Goal: Task Accomplishment & Management: Use online tool/utility

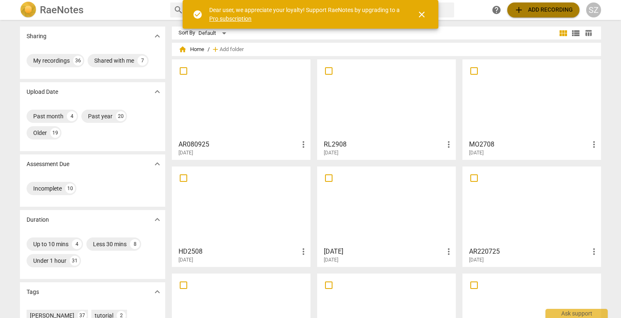
click at [543, 15] on button "add Add recording" at bounding box center [544, 9] width 72 height 15
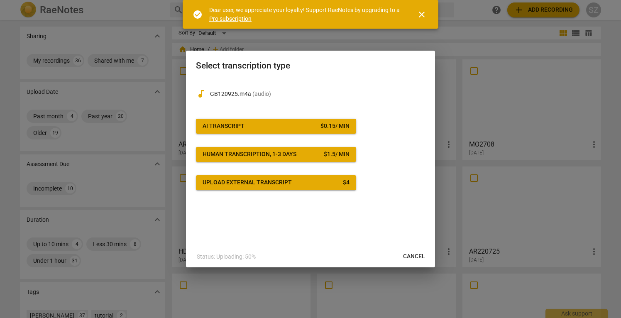
click at [252, 133] on div "audiotrack GB120925.m4a ( audio ) AI Transcript $ 0.15 / min Human transcriptio…" at bounding box center [310, 134] width 229 height 111
click at [253, 126] on span "AI Transcript $ 0.15 / min" at bounding box center [276, 126] width 147 height 8
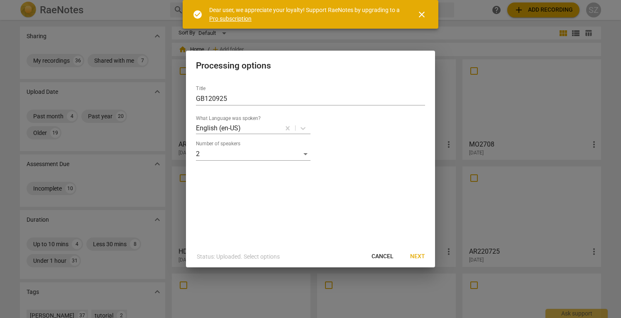
click at [417, 253] on span "Next" at bounding box center [417, 257] width 15 height 8
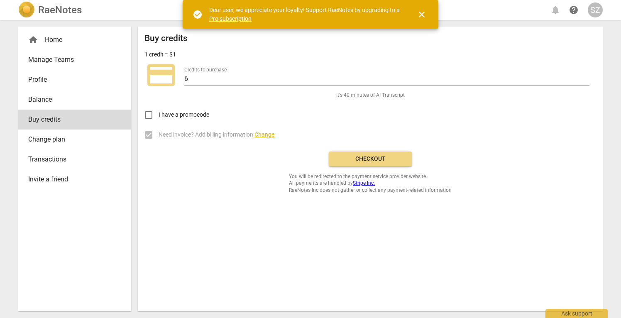
click at [356, 157] on span "Checkout" at bounding box center [371, 159] width 70 height 8
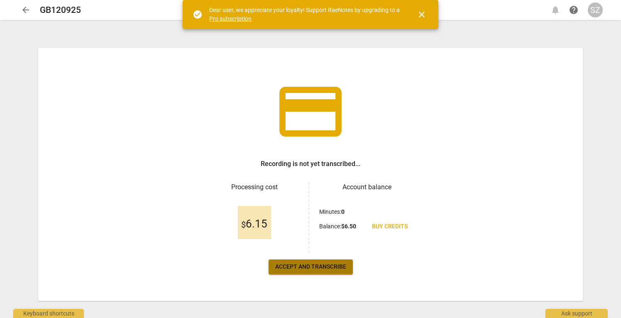
click at [309, 267] on span "Accept and transcribe" at bounding box center [310, 267] width 71 height 8
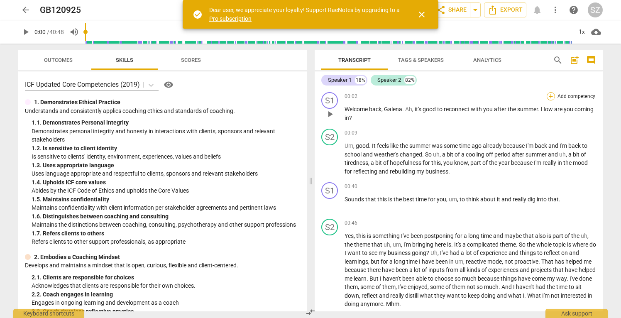
click at [549, 99] on div "+" at bounding box center [551, 96] width 8 height 8
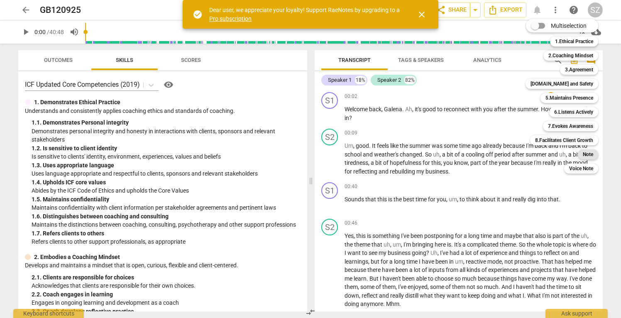
click at [583, 155] on b "Note" at bounding box center [588, 155] width 10 height 10
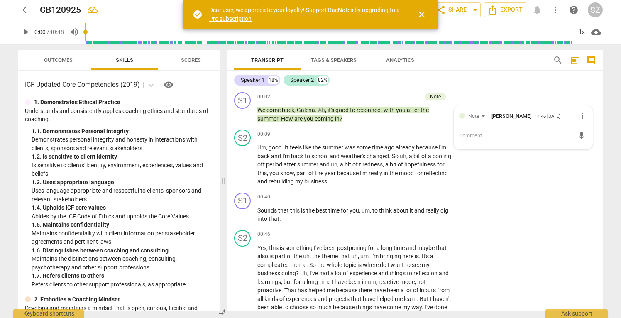
type textarea "n"
type textarea "no"
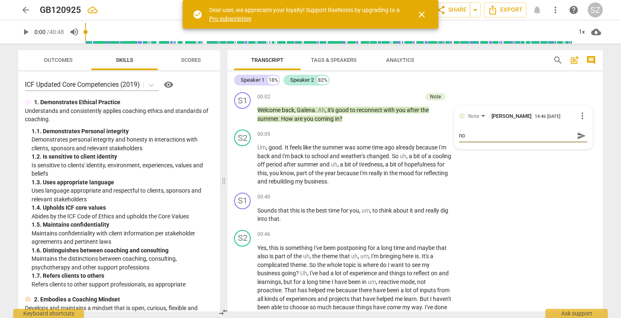
type textarea "no"
type textarea "no n"
type textarea "no ne"
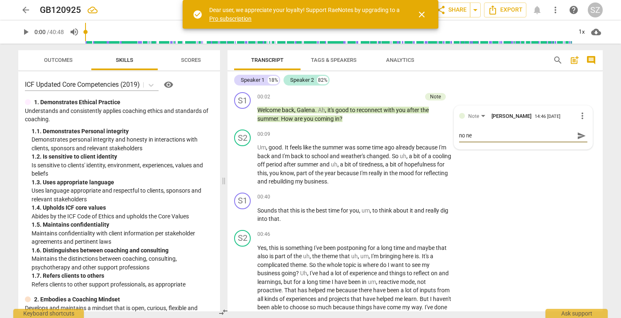
type textarea "no nee"
type textarea "no need"
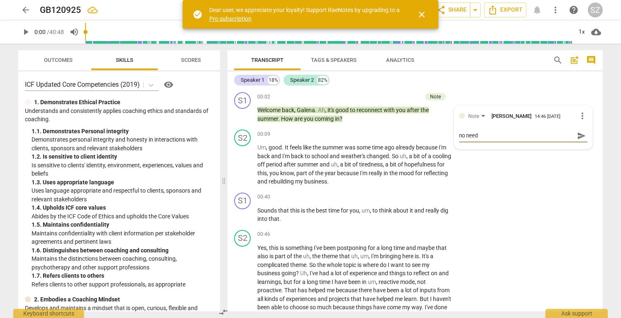
type textarea "no need"
type textarea "no need t"
type textarea "no need to"
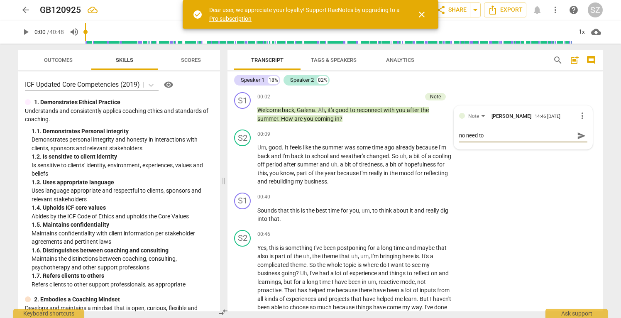
type textarea "no need to"
type textarea "no need to s"
type textarea "no need to su"
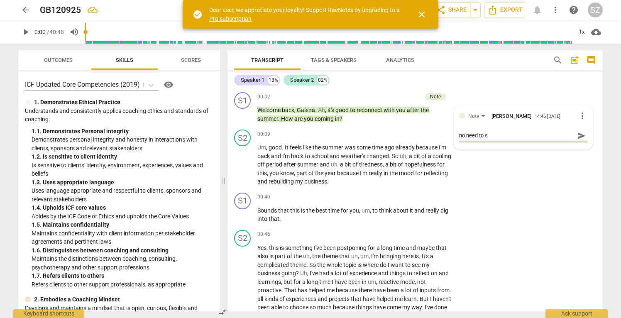
type textarea "no need to su"
type textarea "no need to sum"
type textarea "no need to summ"
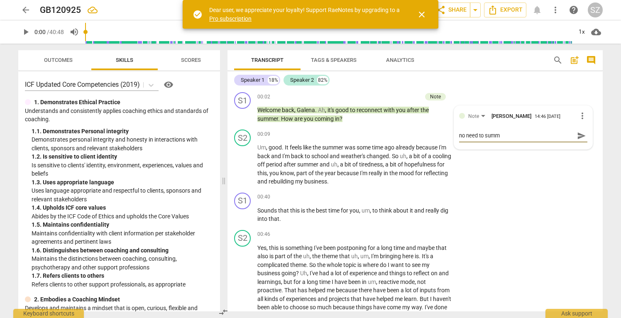
type textarea "no need to summe"
type textarea "no need to summer"
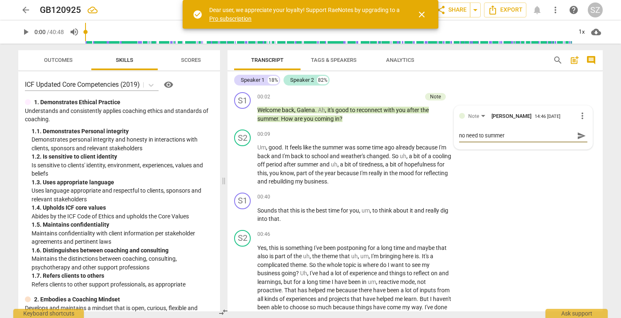
type textarea "no need to summer"
type textarea "no need to summer t"
type textarea "no need to summer ta"
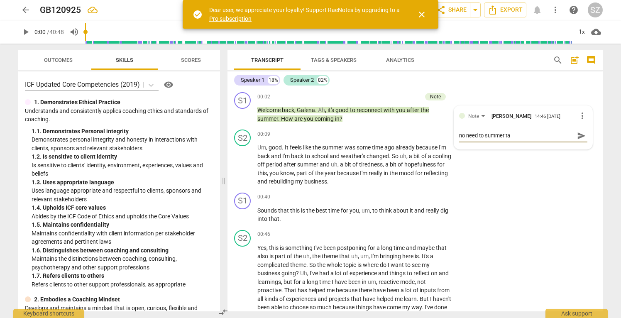
type textarea "no need to summer tal"
type textarea "no need to summer talk"
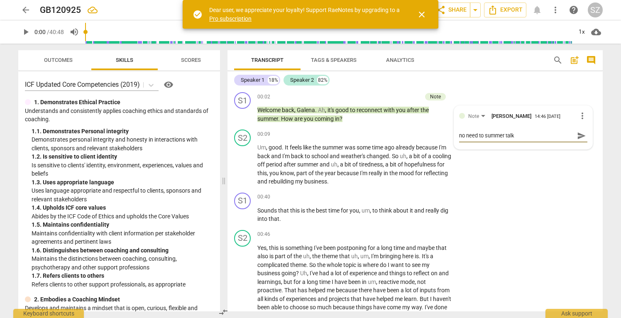
type textarea "no need to summer talk"
type textarea "no need to summer talk -"
type textarea "no need to summer talk ->"
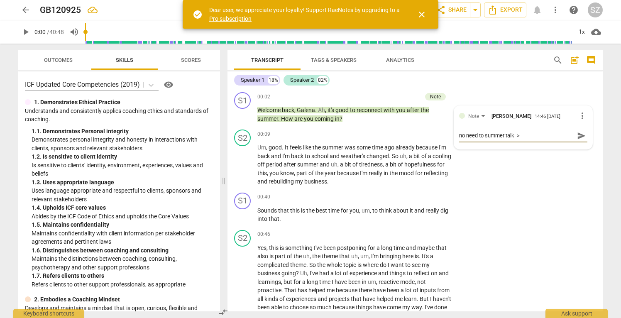
type textarea "no need to summer talk ->"
type textarea "no need to summer talk -> I"
type textarea "no need to summer talk -> It"
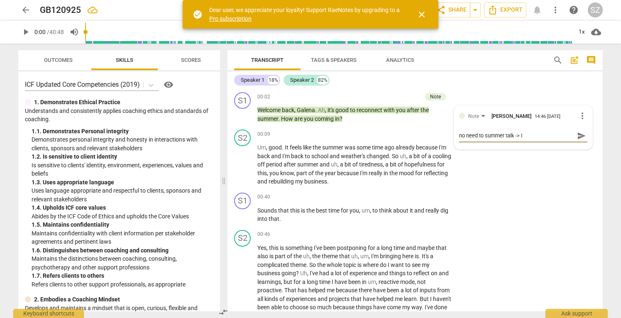
type textarea "no need to summer talk -> It"
type textarea "no need to summer talk -> It i"
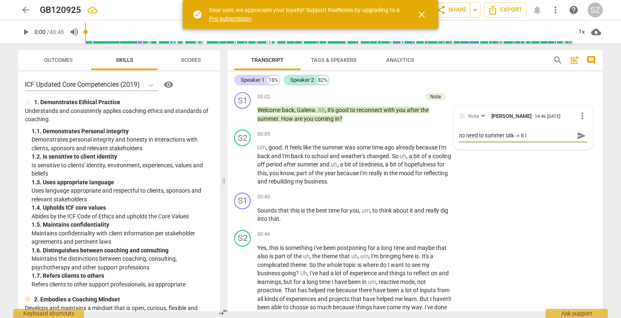
type textarea "no need to summer talk -> It is"
type textarea "no need to summer talk -> It is g"
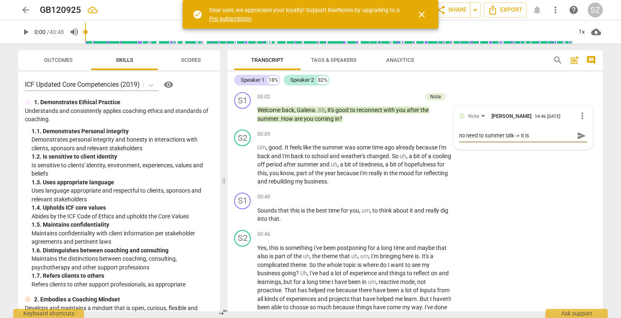
type textarea "no need to summer talk -> It is g"
type textarea "no need to summer talk -> It is go"
type textarea "no need to summer talk -> It is goo"
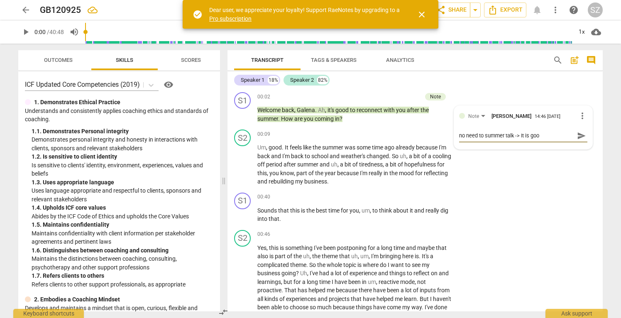
type textarea "no need to summer talk -> It is good"
type textarea "no need to summer talk -> It is good t"
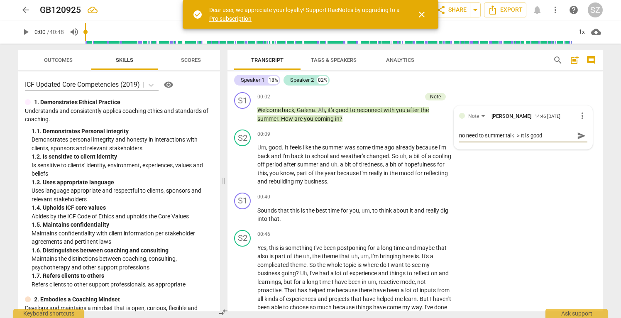
type textarea "no need to summer talk -> It is good t"
type textarea "no need to summer talk -> It is good to"
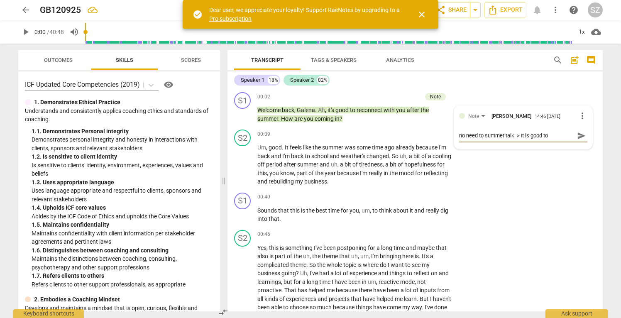
type textarea "no need to summer talk -> It is good to r"
type textarea "no need to summer talk -> It is good to re"
type textarea "no need to summer talk -> It is good to rec"
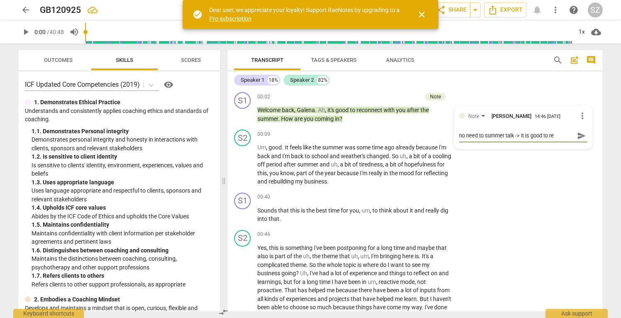
type textarea "no need to summer talk -> It is good to rec"
type textarea "no need to summer talk -> It is good to reco"
type textarea "no need to summer talk -> It is good to recon"
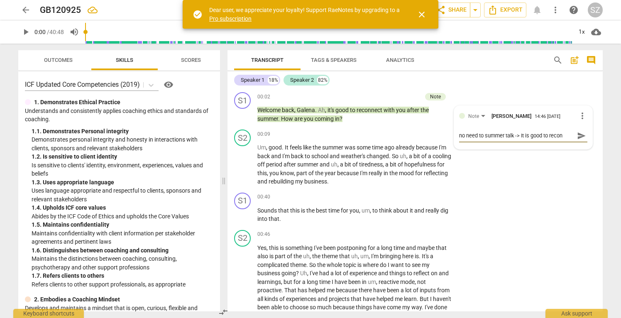
type textarea "no need to summer talk -> It is good to reconn"
type textarea "no need to summer talk -> It is good to reconne"
type textarea "no need to summer talk -> It is good to reconnec"
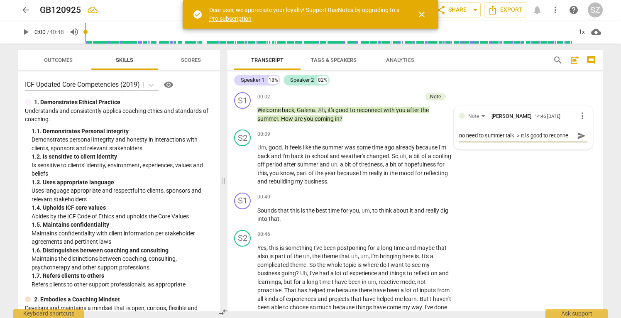
type textarea "no need to summer talk -> It is good to reconnec"
type textarea "no need to summer talk -> It is good to reconnect"
type textarea "no need to summer talk -> It is good to reconnecti"
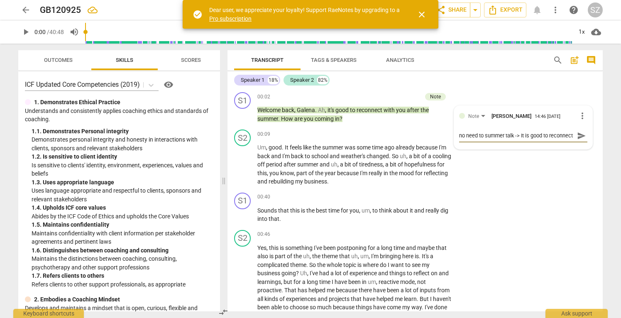
type textarea "no need to summer talk -> It is good to reconnecti"
type textarea "no need to summer talk -> It is good to reconnectin"
type textarea "no need to summer talk -> It is good to reconnecting"
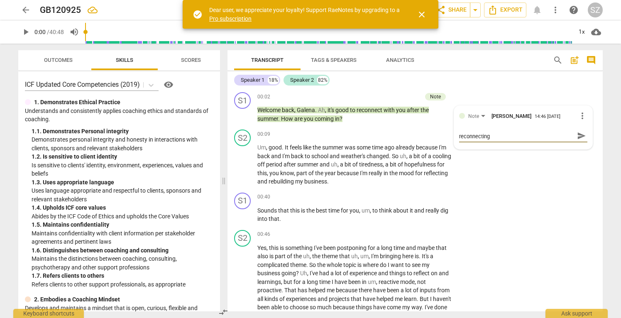
type textarea "no need to summer talk -> It is good to reconnecting"
type textarea "no need to summer talk -> It is good to reconnecting w"
type textarea "no need to summer talk -> It is good to reconnecting wi"
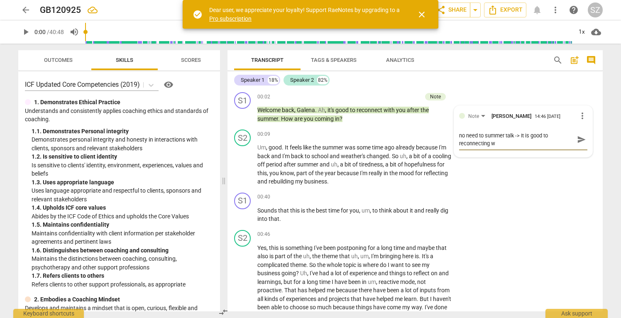
type textarea "no need to summer talk -> It is good to reconnecting wi"
type textarea "no need to summer talk -> It is good to reconnecting wit"
type textarea "no need to summer talk -> It is good to reconnecting with"
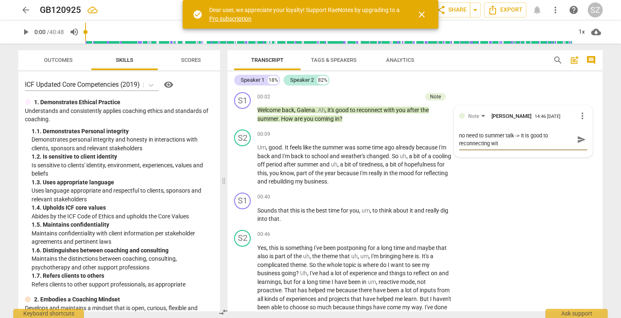
type textarea "no need to summer talk -> It is good to reconnecting with"
type textarea "no need to summer talk -> It is good to reconnecting with y"
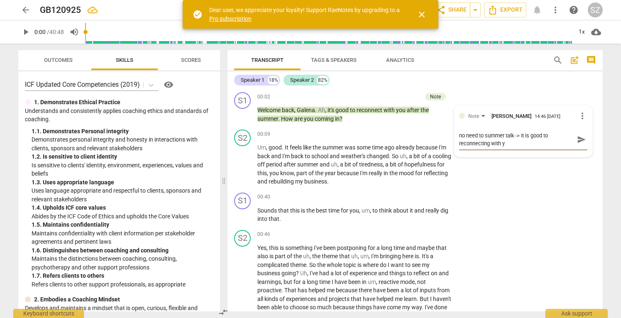
type textarea "no need to summer talk -> It is good to reconnecting with yo"
type textarea "no need to summer talk -> It is good to reconnecting with you"
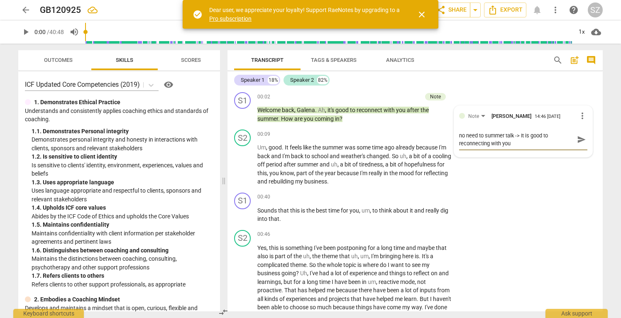
type textarea "no need to summer talk -> It is good to reconnecting with you"
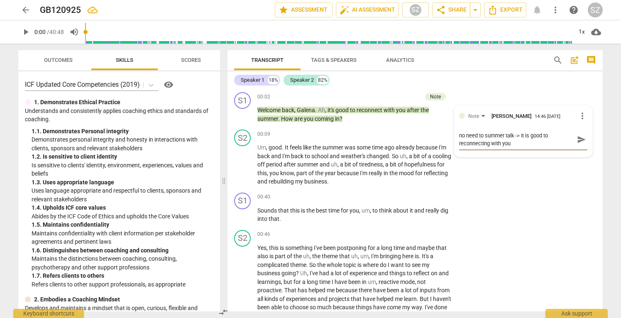
type textarea "no need to summer talk -> It is good to reconnecting with you ."
type textarea "no need to summer talk -> It is good to reconnecting with you"
type textarea "no need to summer talk -> It is good to reconnecting with you a"
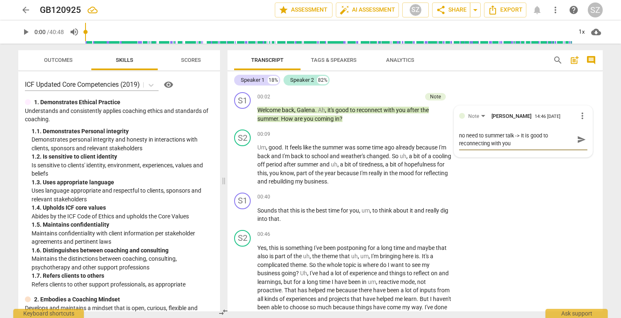
type textarea "no need to summer talk -> It is good to reconnecting with you a"
type textarea "no need to summer talk -> It is good to reconnecting with you ag"
type textarea "no need to summer talk -> It is good to reconnecting with you aga"
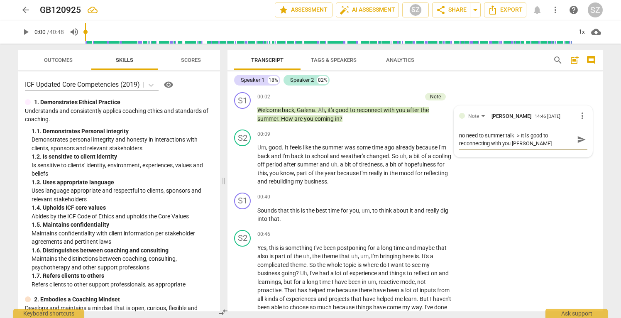
type textarea "no need to summer talk -> It is good to reconnecting with you agai"
type textarea "no need to summer talk -> It is good to reconnecting with you again"
type textarea "no need to summer talk -> It is good to reconnecting with you again."
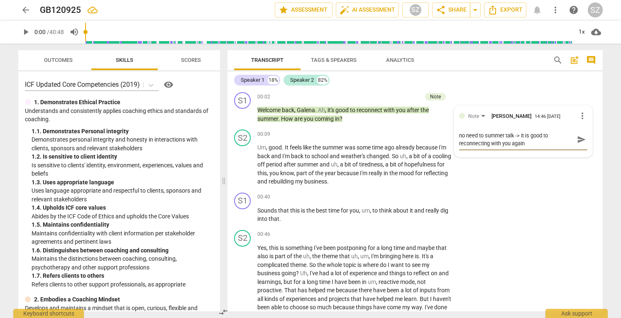
type textarea "no need to summer talk -> It is good to reconnecting with you again."
type textarea "no need to summer talk -> It is good to reconnecting with you again. W"
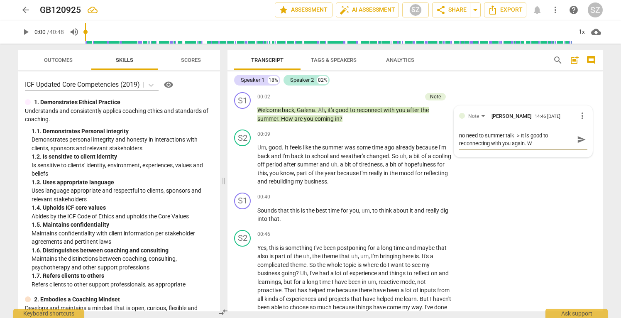
type textarea "no need to summer talk -> It is good to reconnecting with you again. Wa"
type textarea "no need to summer talk -> It is good to reconnecting with you again. Wah"
type textarea "no need to summer talk -> It is good to reconnecting with you again. Waht"
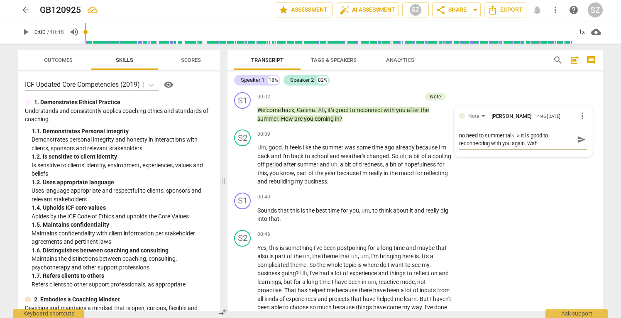
type textarea "no need to summer talk -> It is good to reconnecting with you again. Waht"
type textarea "no need to summer talk -> It is good to reconnecting with you again. Wah"
type textarea "no need to summer talk -> It is good to reconnecting with you again. Wa"
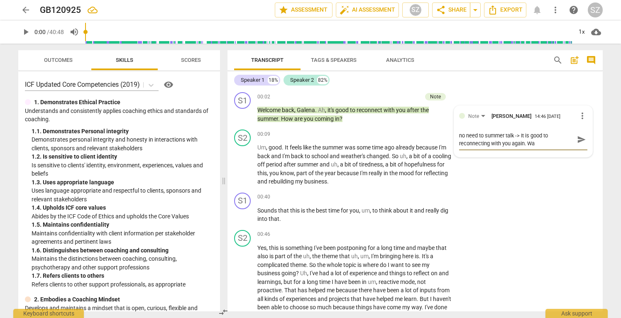
type textarea "no need to summer talk -> It is good to reconnecting with you again. W"
type textarea "no need to summer talk -> It is good to reconnecting with you again. Wh"
type textarea "no need to summer talk -> It is good to reconnecting with you again. Wha"
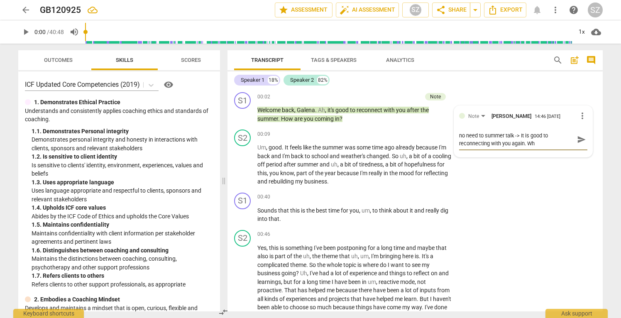
type textarea "no need to summer talk -> It is good to reconnecting with you again. Wha"
type textarea "no need to summer talk -> It is good to reconnecting with you again. What"
type textarea "no need to summer talk -> It is good to reconnecting with you again. What'"
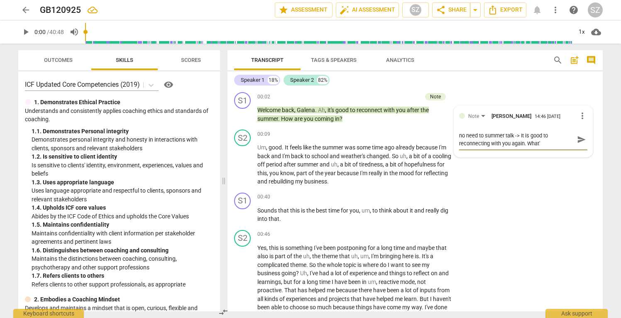
type textarea "no need to summer talk -> It is good to reconnecting with you again. What's"
type textarea "no need to summer talk -> It is good to reconnecting with you again. What's t"
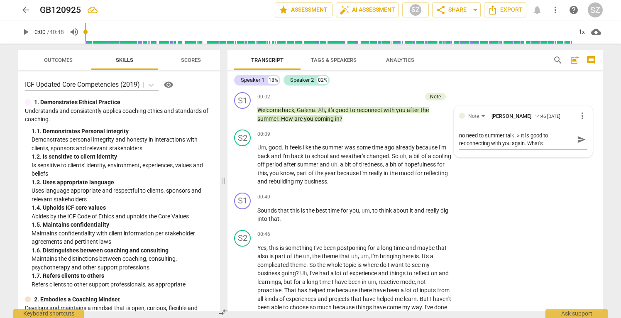
type textarea "no need to summer talk -> It is good to reconnecting with you again. What's t"
type textarea "no need to summer talk -> It is good to reconnecting with you again. What's th"
type textarea "no need to summer talk -> It is good to reconnecting with you again. What's the"
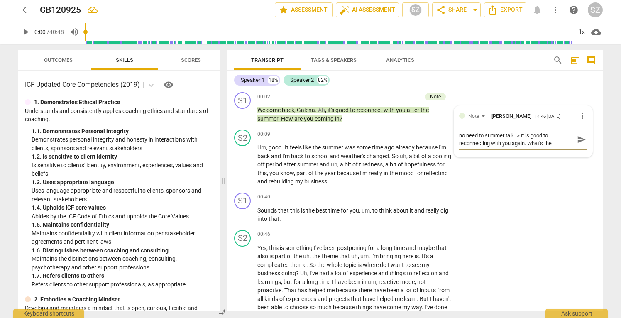
type textarea "no need to summer talk -> It is good to reconnecting with you again. What's the"
type textarea "no need to summer talk -> It is good to reconnecting with you again. What's the…"
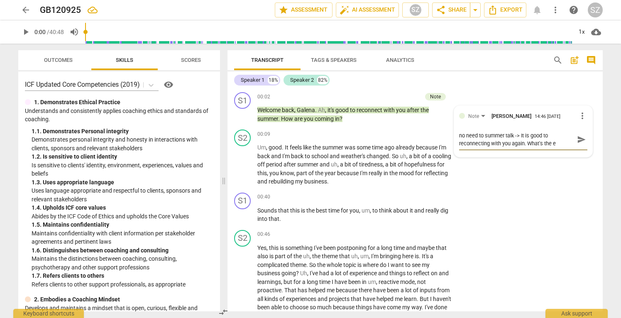
type textarea "no need to summer talk -> It is good to reconnecting with you again. What's the…"
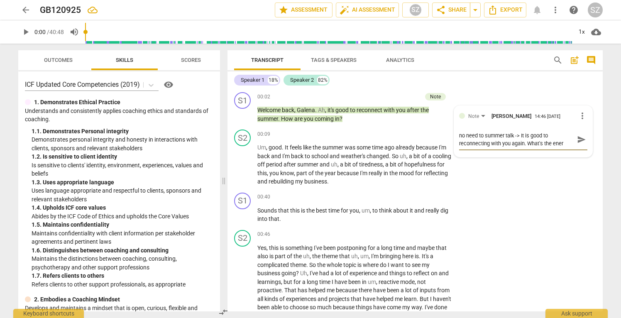
type textarea "no need to summer talk -> It is good to reconnecting with you again. What's the…"
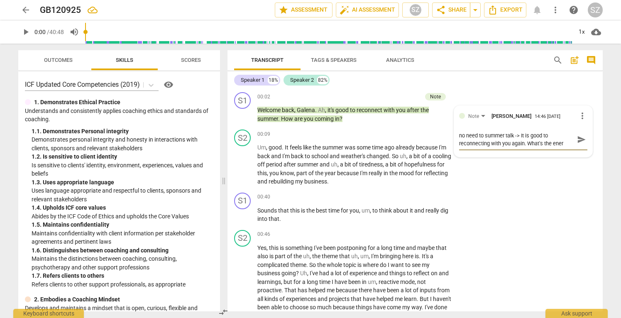
type textarea "no need to summer talk -> It is good to reconnecting with you again. What's the…"
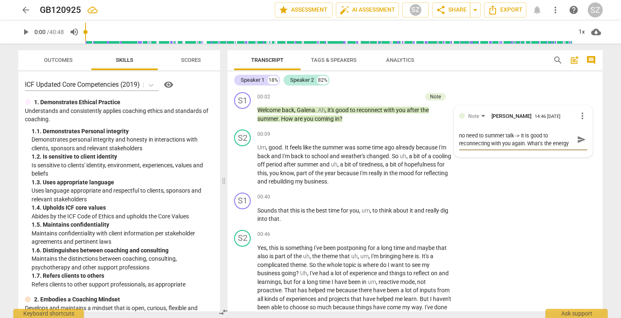
type textarea "no need to summer talk -> It is good to reconnecting with you again. What's the…"
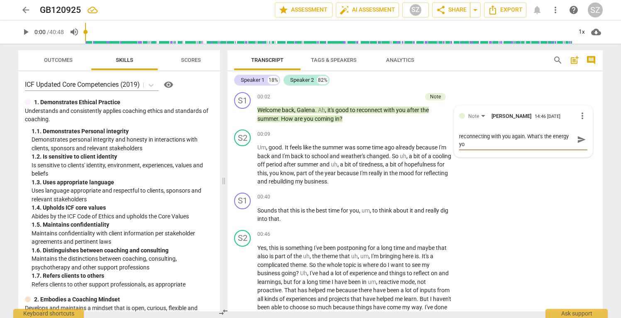
type textarea "no need to summer talk -> It is good to reconnecting with you again. What's the…"
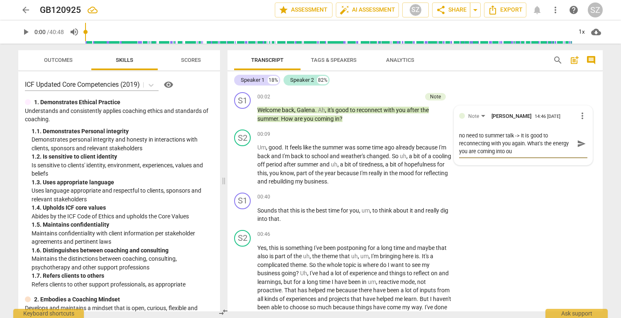
scroll to position [0, 0]
click at [576, 143] on span "send" at bounding box center [582, 144] width 12 height 10
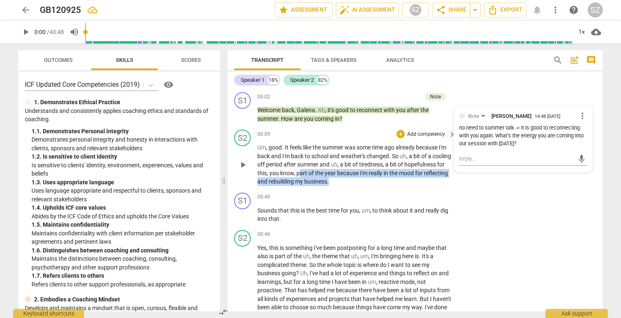
drag, startPoint x: 341, startPoint y: 174, endPoint x: 381, endPoint y: 179, distance: 40.6
click at [381, 179] on p "Um , good . It feels like the summer was some time ago already because I'm back…" at bounding box center [355, 164] width 194 height 43
click at [398, 167] on icon "button" at bounding box center [399, 169] width 8 height 10
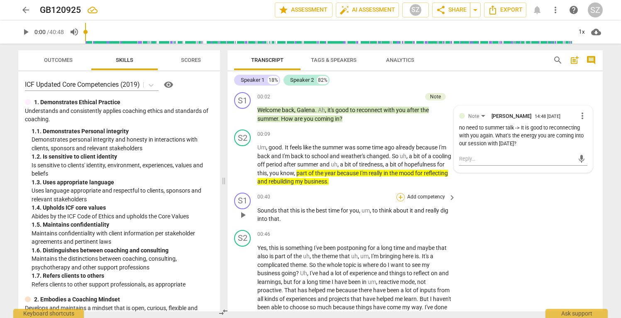
click at [400, 196] on div "+" at bounding box center [401, 197] width 8 height 8
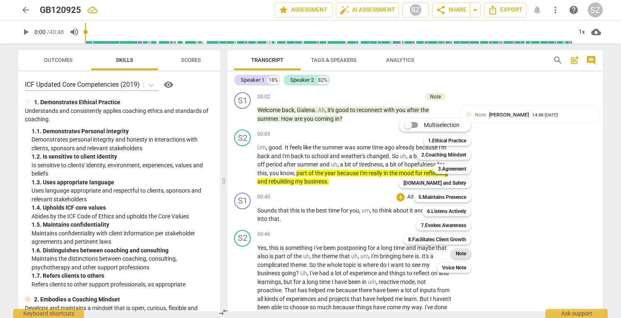
click at [464, 251] on b "Note" at bounding box center [461, 254] width 10 height 10
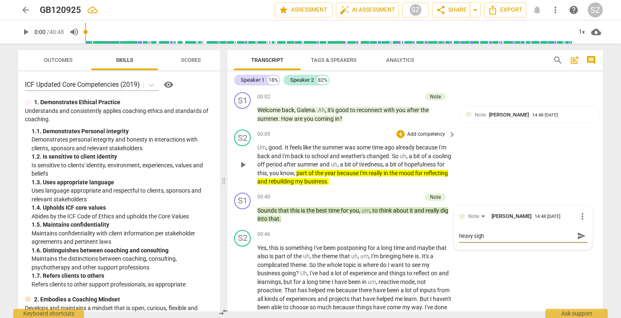
click at [239, 163] on span "play_arrow" at bounding box center [243, 165] width 10 height 10
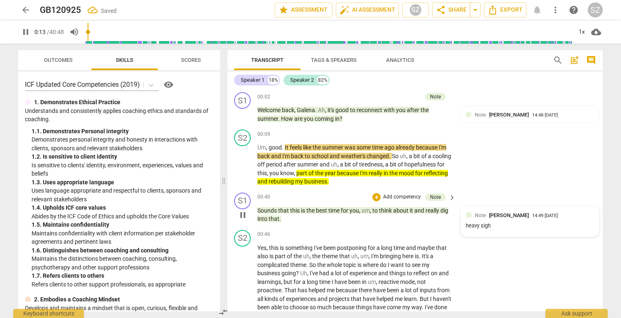
click at [511, 214] on span "[PERSON_NAME]" at bounding box center [509, 215] width 40 height 6
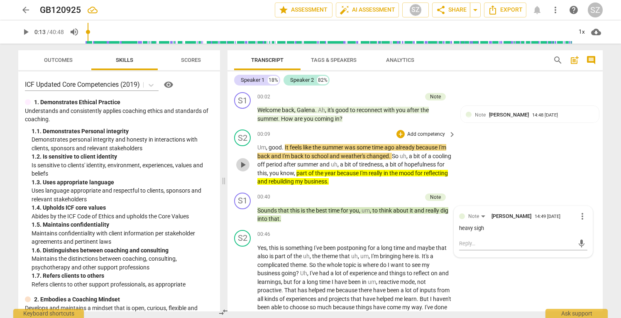
click at [247, 160] on span "play_arrow" at bounding box center [243, 165] width 10 height 10
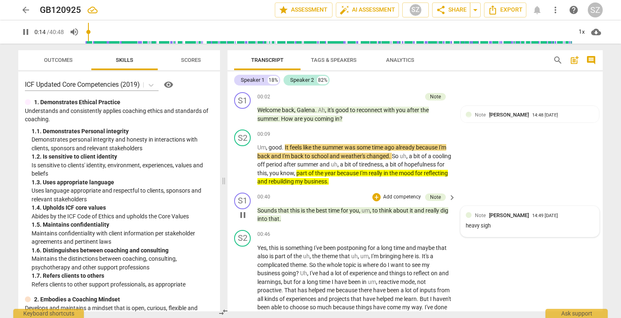
click at [472, 211] on div "Note Stefanie Zeep 14:49 09-16-2025" at bounding box center [530, 215] width 128 height 8
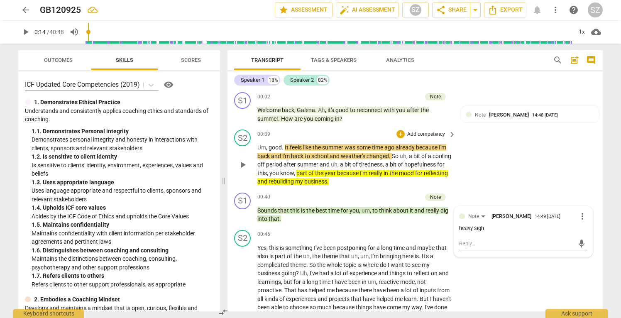
click at [244, 167] on span "play_arrow" at bounding box center [243, 165] width 10 height 10
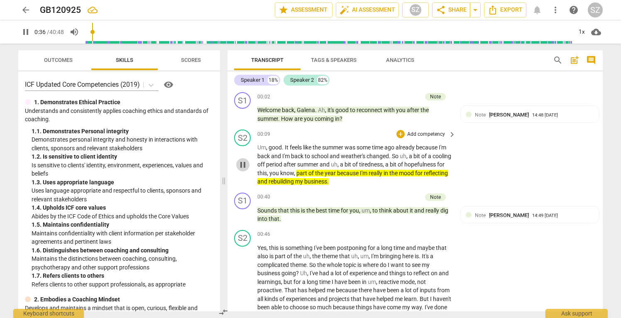
click at [245, 167] on span "pause" at bounding box center [243, 165] width 10 height 10
click at [496, 214] on span "[PERSON_NAME]" at bounding box center [509, 215] width 40 height 6
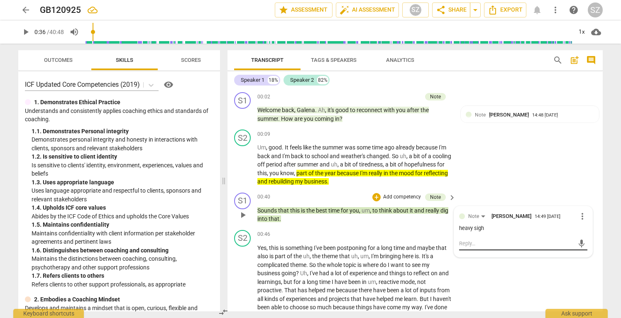
click at [479, 241] on textarea at bounding box center [516, 244] width 115 height 8
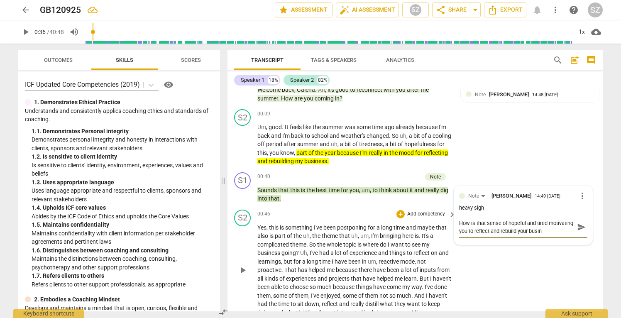
scroll to position [7, 0]
click at [581, 225] on span "send" at bounding box center [581, 227] width 9 height 9
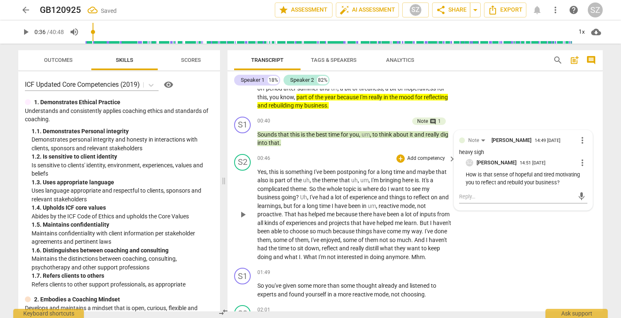
scroll to position [78, 0]
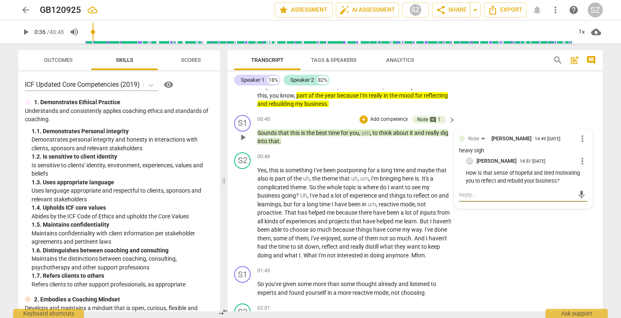
click at [470, 191] on textarea at bounding box center [516, 195] width 115 height 8
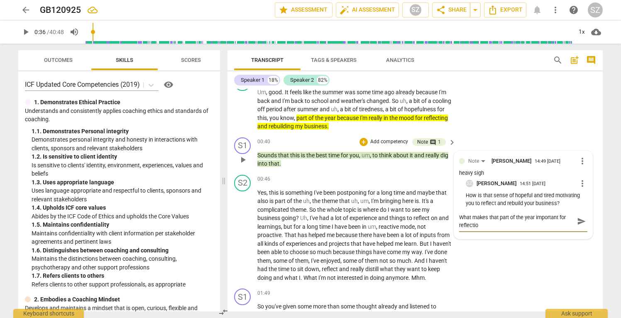
scroll to position [0, 0]
click at [582, 218] on span "send" at bounding box center [581, 221] width 9 height 9
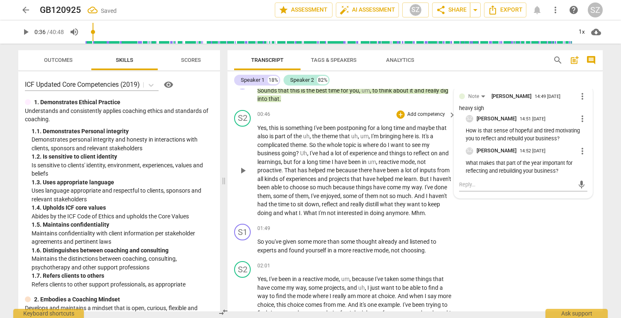
scroll to position [127, 0]
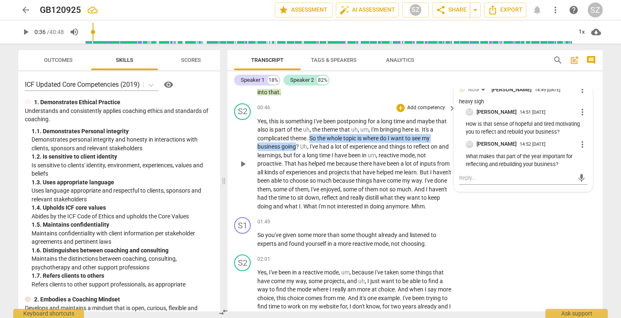
drag, startPoint x: 311, startPoint y: 136, endPoint x: 298, endPoint y: 147, distance: 17.4
click at [298, 147] on p "Yes , this is something I've been postponing for a long time and maybe that als…" at bounding box center [355, 164] width 194 height 94
click at [315, 132] on icon "button" at bounding box center [315, 132] width 5 height 6
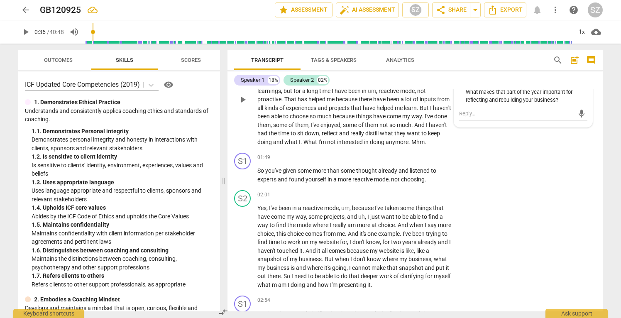
scroll to position [193, 0]
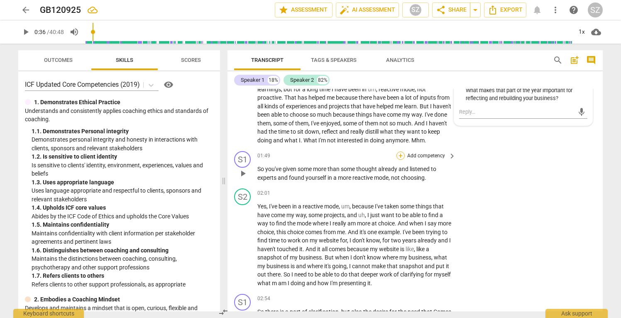
click at [403, 157] on div "+" at bounding box center [401, 156] width 8 height 8
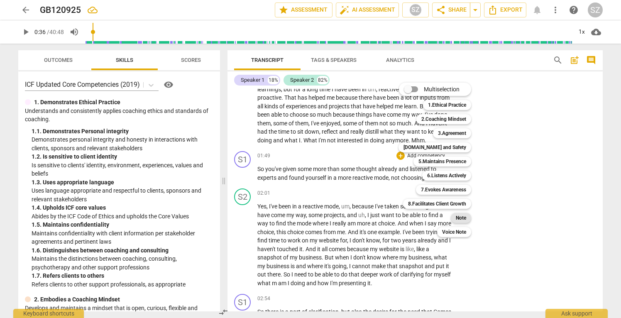
click at [462, 218] on b "Note" at bounding box center [461, 218] width 10 height 10
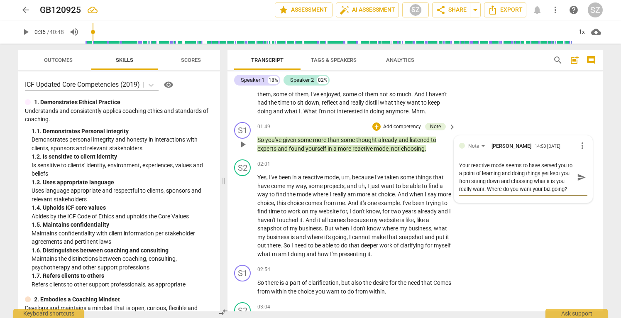
scroll to position [225, 0]
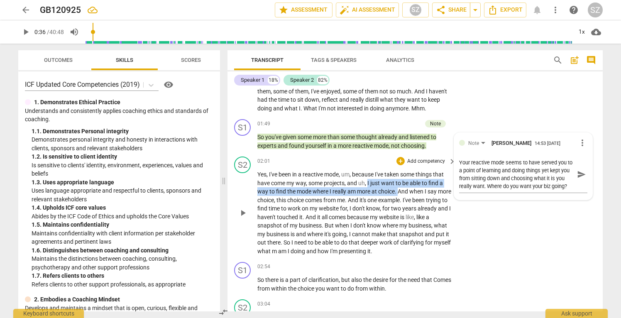
drag, startPoint x: 368, startPoint y: 187, endPoint x: 399, endPoint y: 196, distance: 32.2
click at [399, 196] on p "Yes , I've been in a reactive mode , um , because I've taken some things that h…" at bounding box center [355, 212] width 194 height 85
click at [414, 182] on icon "button" at bounding box center [418, 184] width 8 height 10
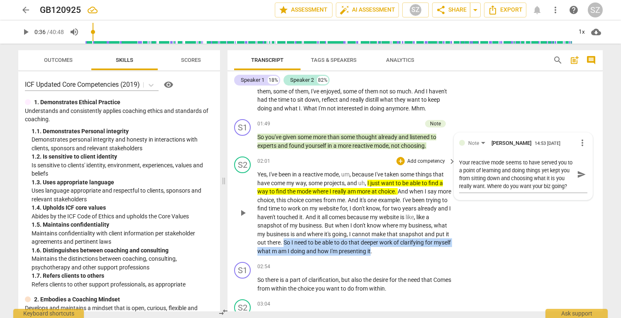
drag, startPoint x: 335, startPoint y: 245, endPoint x: 430, endPoint y: 255, distance: 95.6
click at [430, 255] on p "Yes , I've been in a reactive mode , um , because I've taken some things that h…" at bounding box center [355, 212] width 194 height 85
click at [449, 243] on icon "button" at bounding box center [449, 241] width 5 height 6
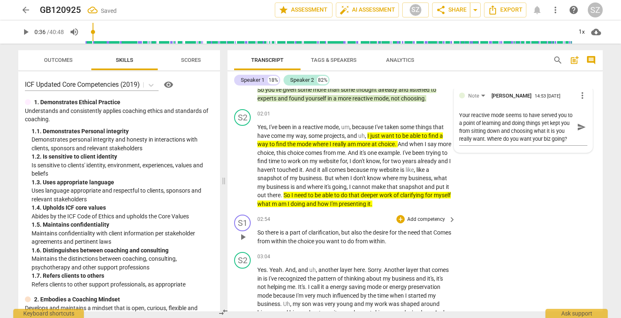
scroll to position [278, 0]
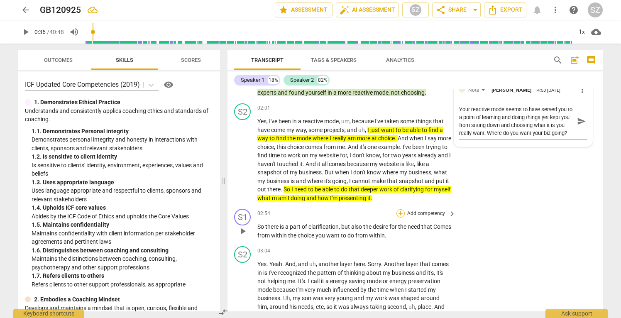
click at [398, 216] on div "+" at bounding box center [401, 213] width 8 height 8
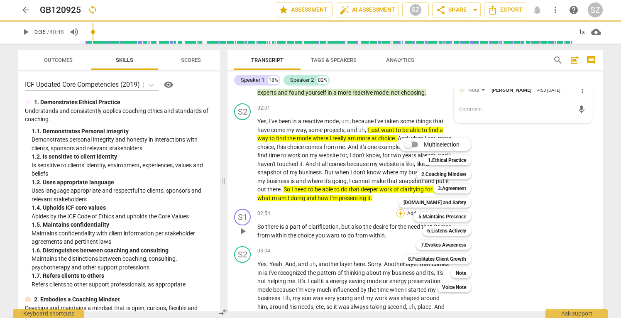
scroll to position [0, 0]
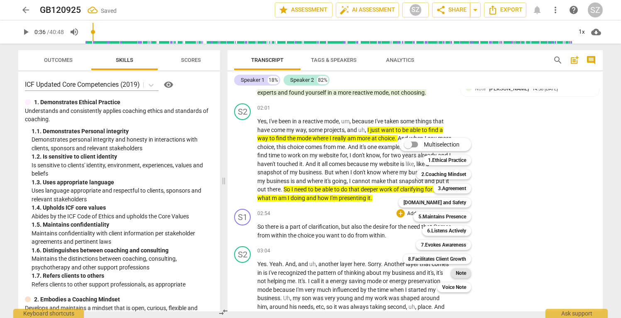
click at [458, 273] on b "Note" at bounding box center [461, 273] width 10 height 10
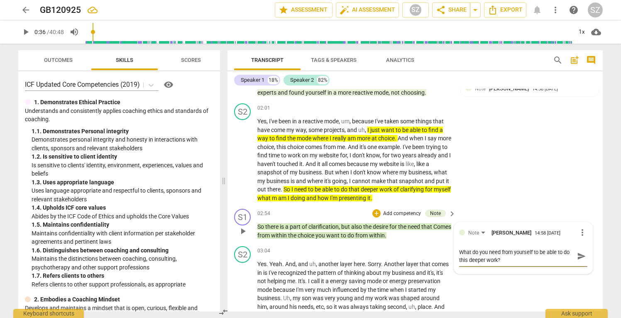
click at [578, 263] on button "send" at bounding box center [582, 256] width 12 height 12
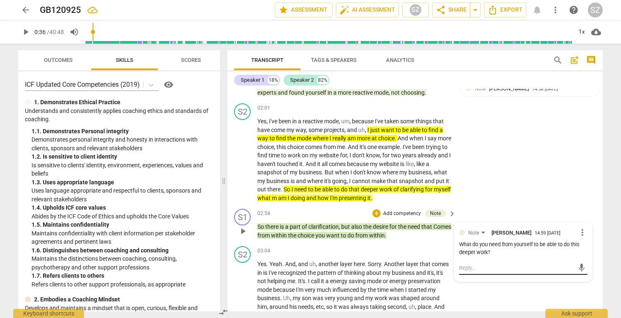
click at [535, 270] on textarea at bounding box center [516, 268] width 115 height 8
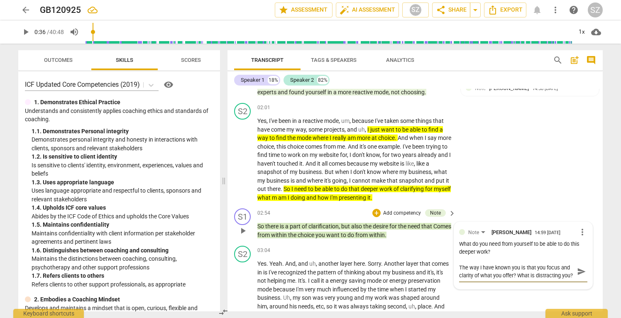
scroll to position [8, 0]
click at [526, 268] on textarea "The way I have known you is that you focus and clarity of what you offer? What …" at bounding box center [516, 272] width 115 height 16
click at [493, 277] on textarea "The way I have known you is that you focus and clarity of what you offer. What …" at bounding box center [516, 272] width 115 height 16
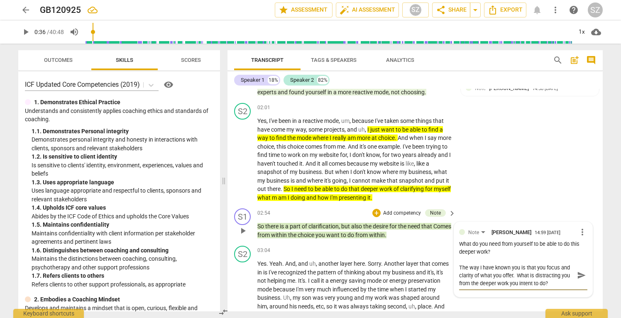
click at [578, 275] on span "send" at bounding box center [581, 275] width 9 height 9
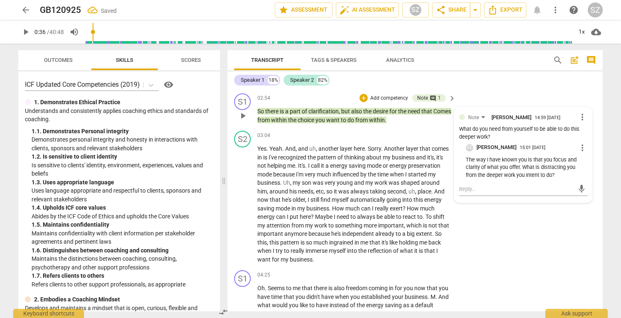
scroll to position [398, 0]
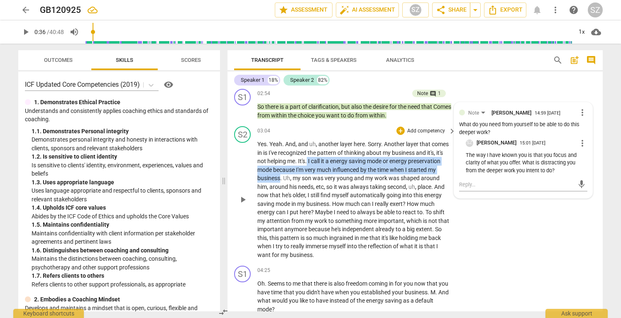
drag, startPoint x: 308, startPoint y: 163, endPoint x: 280, endPoint y: 179, distance: 32.4
click at [280, 179] on p "Yes . Yeah . And , and uh , another layer here . Sorry . Another layer that com…" at bounding box center [355, 199] width 194 height 119
click at [298, 167] on icon "button" at bounding box center [299, 167] width 5 height 6
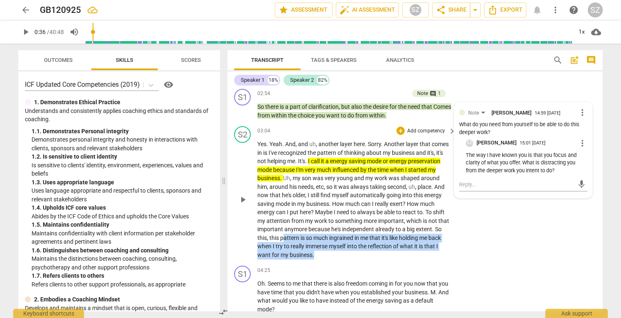
drag, startPoint x: 282, startPoint y: 238, endPoint x: 316, endPoint y: 252, distance: 35.9
click at [316, 252] on p "Yes . Yeah . And , and uh , another layer here . Sorry . Another layer that com…" at bounding box center [355, 199] width 194 height 119
click at [334, 242] on icon "button" at bounding box center [333, 241] width 5 height 6
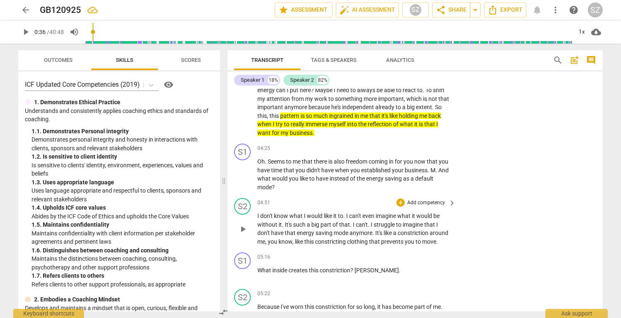
scroll to position [521, 0]
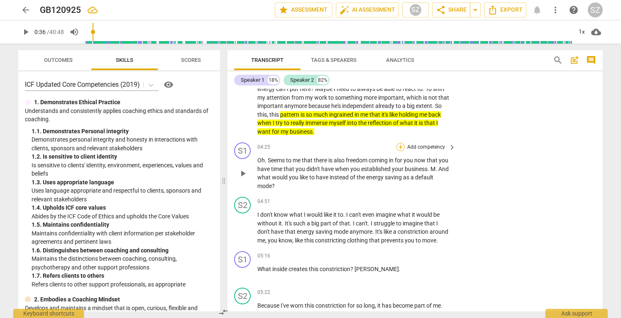
click at [398, 145] on div "+" at bounding box center [401, 147] width 8 height 8
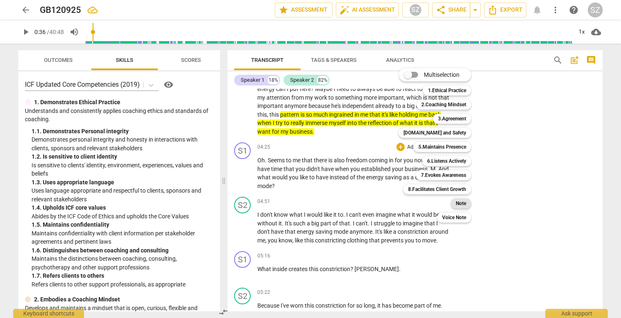
click at [463, 200] on b "Note" at bounding box center [461, 204] width 10 height 10
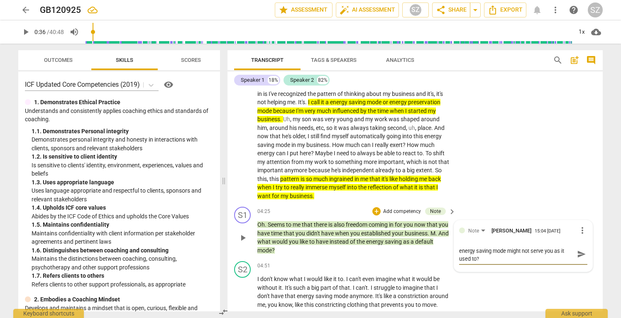
scroll to position [0, 0]
click at [579, 255] on span "send" at bounding box center [581, 258] width 9 height 9
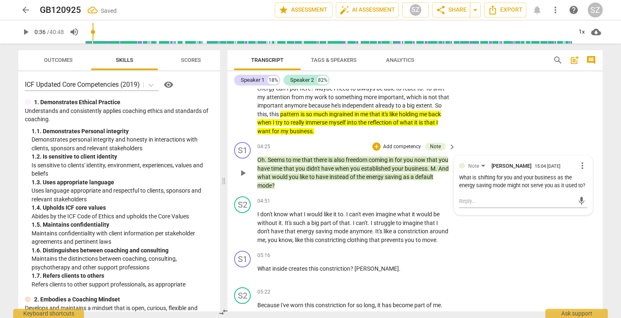
scroll to position [528, 0]
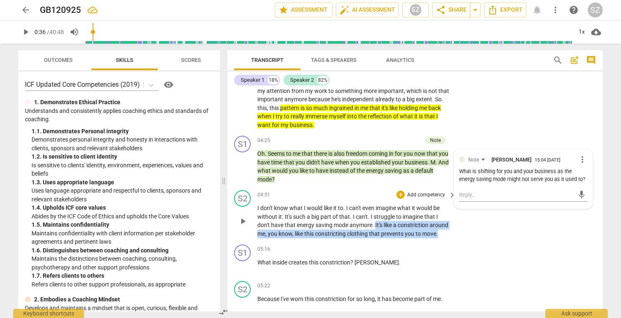
drag, startPoint x: 375, startPoint y: 222, endPoint x: 416, endPoint y: 235, distance: 43.0
click at [416, 235] on div "S2 play_arrow pause 04:51 + Add competency keyboard_arrow_right I don't know wh…" at bounding box center [416, 214] width 376 height 54
click at [455, 218] on icon "button" at bounding box center [458, 220] width 8 height 10
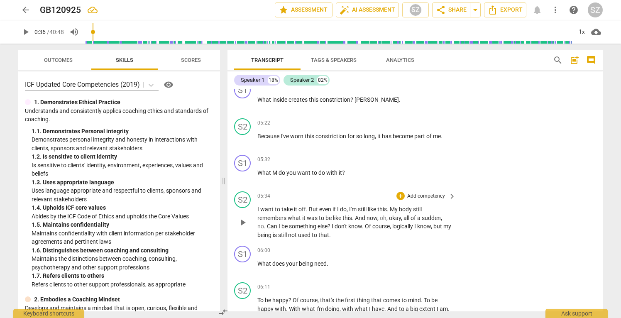
scroll to position [695, 0]
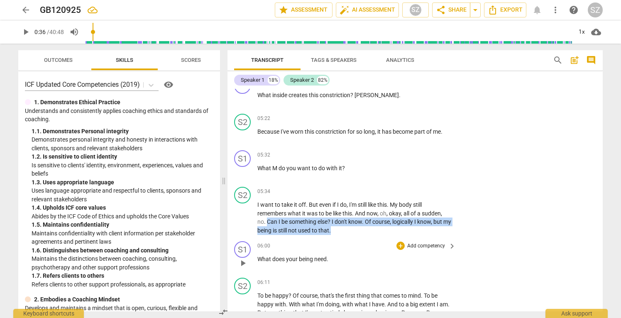
drag, startPoint x: 268, startPoint y: 217, endPoint x: 312, endPoint y: 235, distance: 47.3
click at [312, 236] on div "S1 play_arrow pause 00:02 + Add competency Note keyboard_arrow_right Welcome ba…" at bounding box center [416, 200] width 376 height 223
click at [356, 217] on icon "button" at bounding box center [360, 216] width 8 height 10
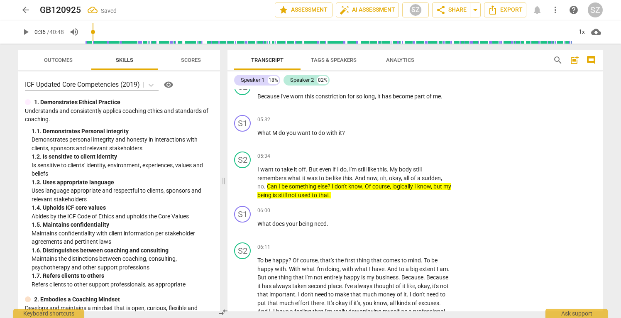
scroll to position [732, 0]
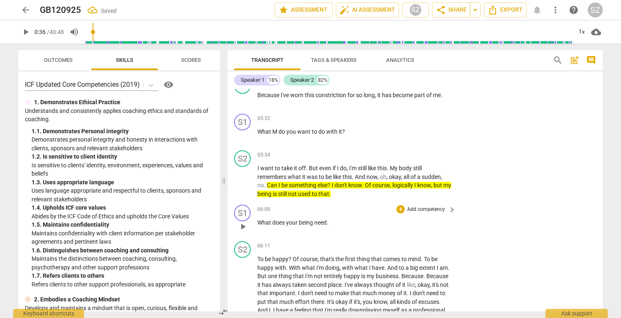
click at [331, 218] on p "What does your being need ." at bounding box center [355, 222] width 194 height 9
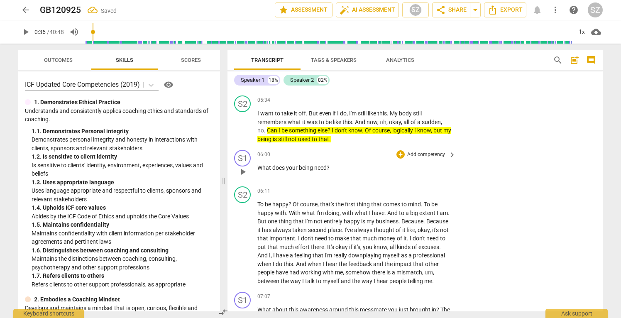
scroll to position [788, 0]
click at [402, 150] on div "+" at bounding box center [401, 154] width 8 height 8
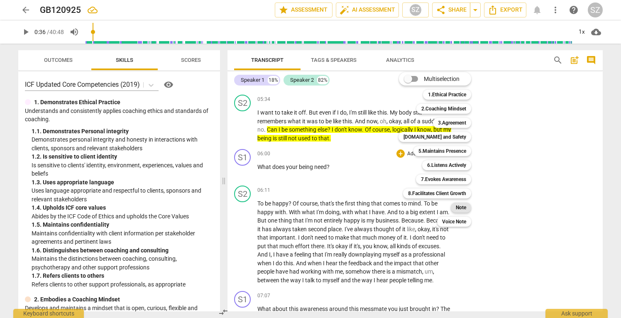
click at [465, 211] on b "Note" at bounding box center [461, 208] width 10 height 10
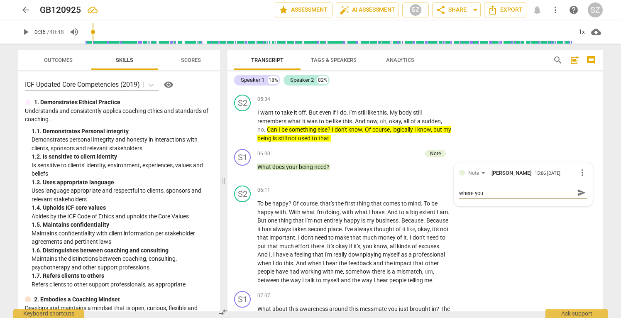
scroll to position [0, 0]
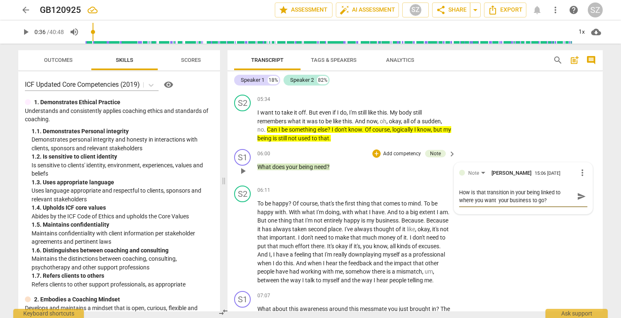
click at [579, 195] on span "send" at bounding box center [581, 196] width 9 height 9
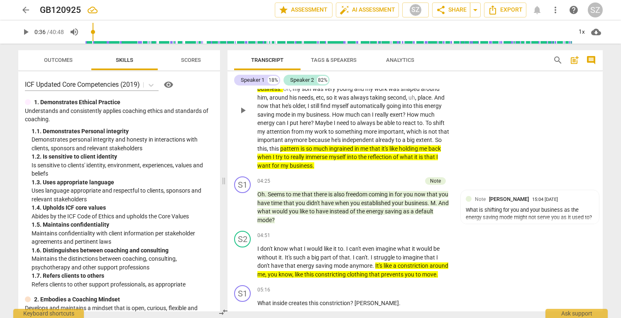
scroll to position [487, 0]
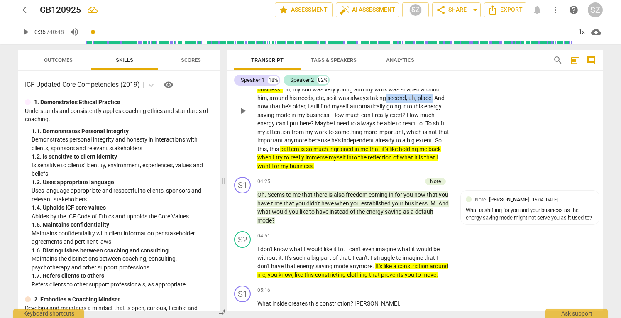
drag, startPoint x: 387, startPoint y: 97, endPoint x: 435, endPoint y: 98, distance: 47.4
click at [435, 98] on p "Yes . Yeah . And , and uh , another layer here . Sorry . Another layer that com…" at bounding box center [355, 110] width 194 height 119
click at [452, 89] on icon "button" at bounding box center [453, 89] width 3 height 3
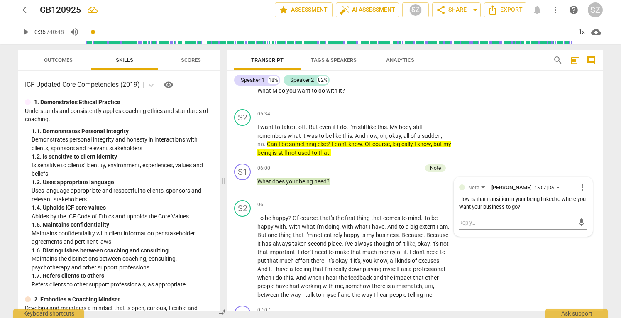
scroll to position [774, 0]
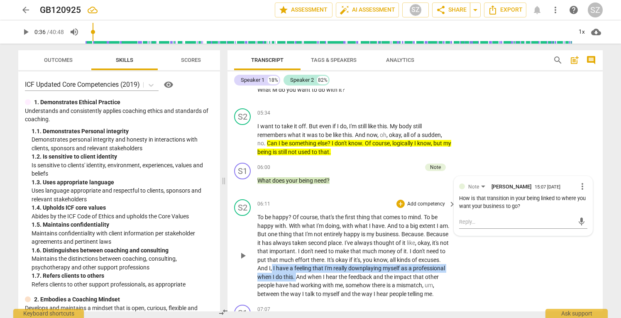
drag, startPoint x: 272, startPoint y: 263, endPoint x: 298, endPoint y: 270, distance: 27.0
click at [298, 270] on p "To be happy ? Of course , that's the first thing that comes to mind . To be hap…" at bounding box center [355, 255] width 194 height 85
click at [317, 258] on icon "button" at bounding box center [315, 259] width 5 height 6
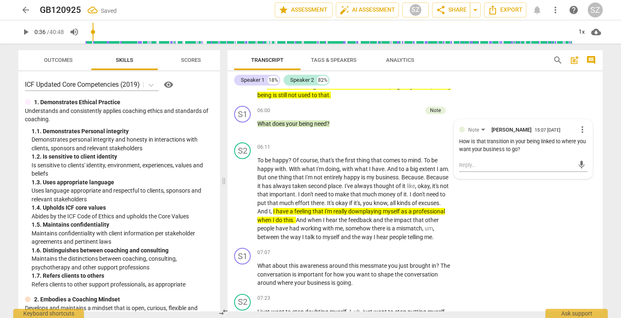
scroll to position [833, 0]
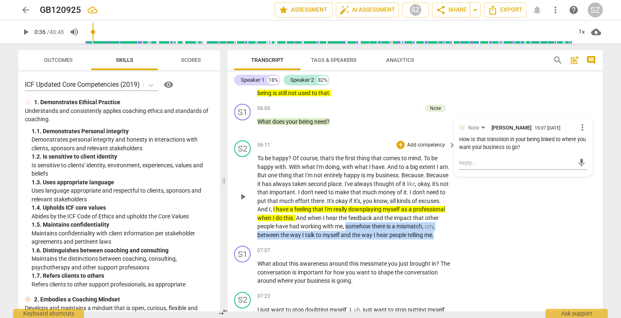
drag, startPoint x: 346, startPoint y: 223, endPoint x: 458, endPoint y: 232, distance: 112.1
click at [458, 232] on div "S2 play_arrow pause 06:11 + Add competency keyboard_arrow_right To be happy ? O…" at bounding box center [416, 190] width 376 height 106
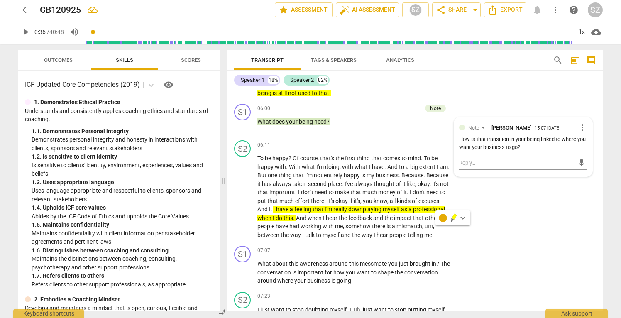
click at [450, 218] on div "+ keyboard_arrow_down" at bounding box center [453, 218] width 35 height 15
click at [453, 219] on icon "button" at bounding box center [453, 219] width 3 height 3
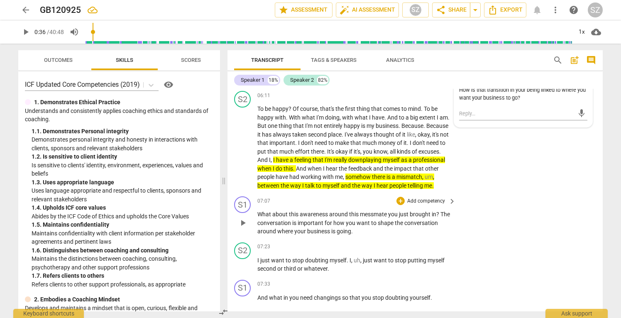
scroll to position [884, 0]
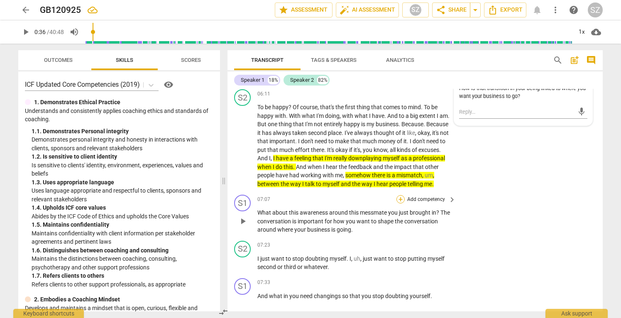
click at [400, 195] on div "+" at bounding box center [401, 199] width 8 height 8
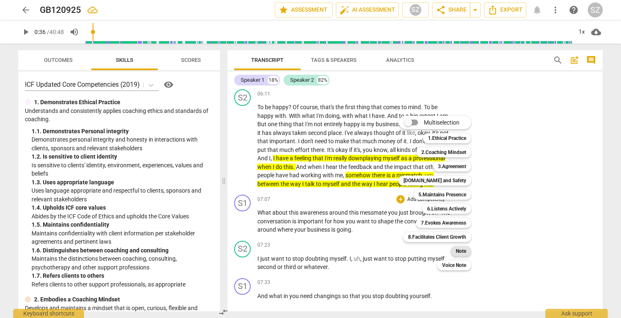
click at [463, 247] on b "Note" at bounding box center [461, 251] width 10 height 10
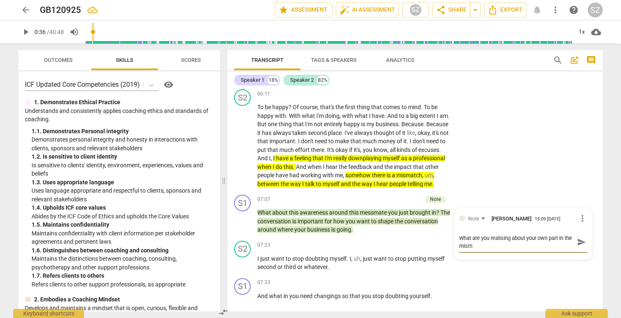
scroll to position [0, 0]
click at [580, 238] on span "send" at bounding box center [581, 242] width 9 height 9
click at [242, 216] on span "play_arrow" at bounding box center [243, 221] width 10 height 10
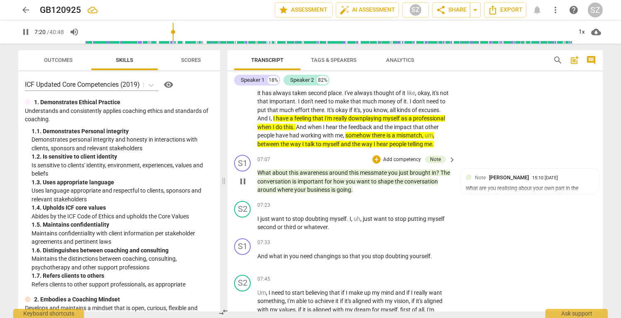
scroll to position [924, 0]
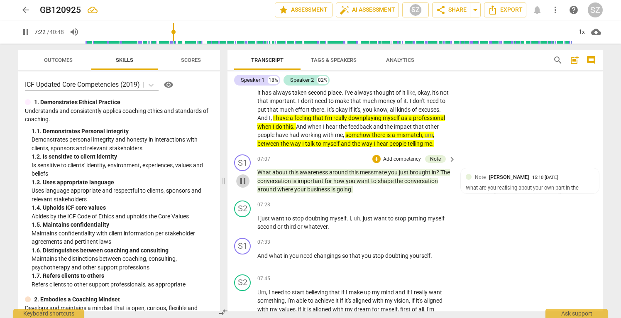
click at [243, 176] on span "pause" at bounding box center [243, 181] width 10 height 10
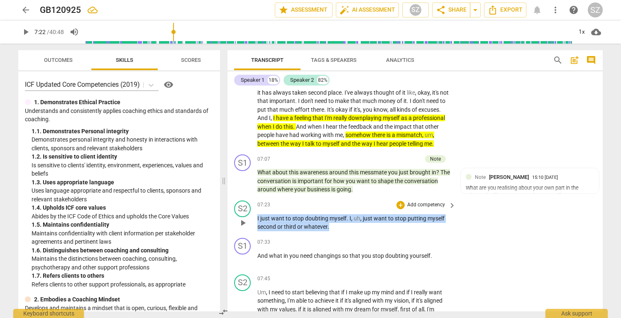
drag, startPoint x: 258, startPoint y: 210, endPoint x: 344, endPoint y: 220, distance: 86.2
click at [344, 220] on p "I just want to stop doubting myself . I , uh , just want to stop putting myself…" at bounding box center [355, 222] width 194 height 17
click at [345, 211] on icon "button" at bounding box center [348, 209] width 8 height 10
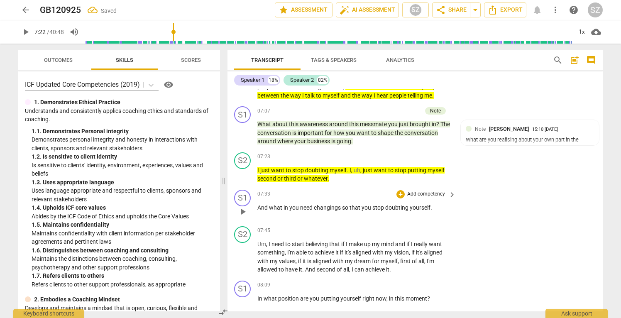
scroll to position [974, 0]
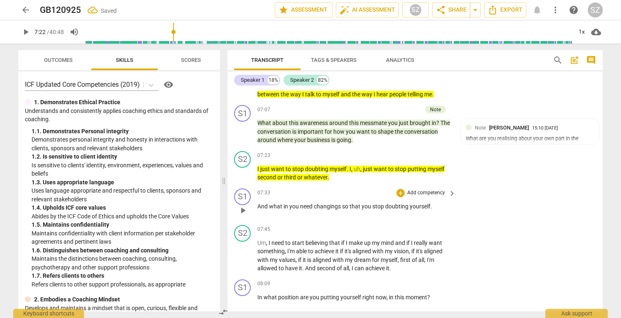
click at [434, 202] on p "And what in you need changings so that you stop doubting yourself ." at bounding box center [355, 206] width 194 height 9
click at [342, 203] on span "changings" at bounding box center [328, 206] width 28 height 7
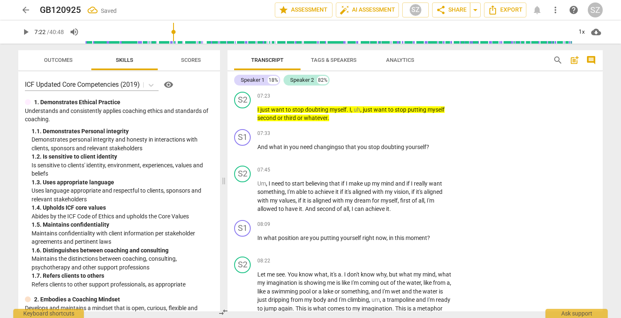
scroll to position [1034, 0]
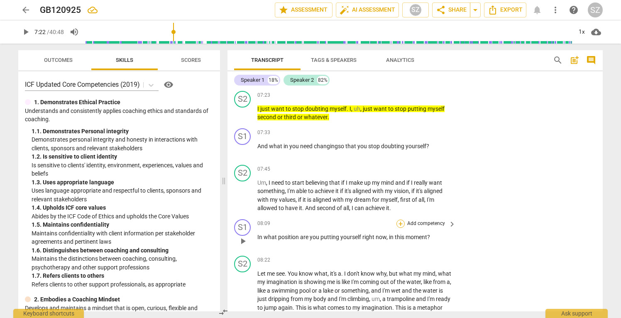
click at [401, 220] on div "+" at bounding box center [401, 224] width 8 height 8
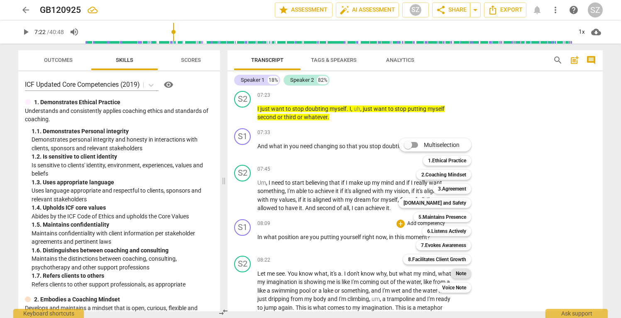
click at [462, 270] on b "Note" at bounding box center [461, 274] width 10 height 10
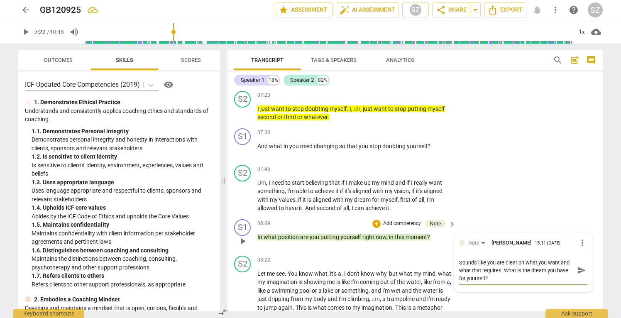
scroll to position [0, 0]
click at [579, 266] on span "send" at bounding box center [581, 270] width 9 height 9
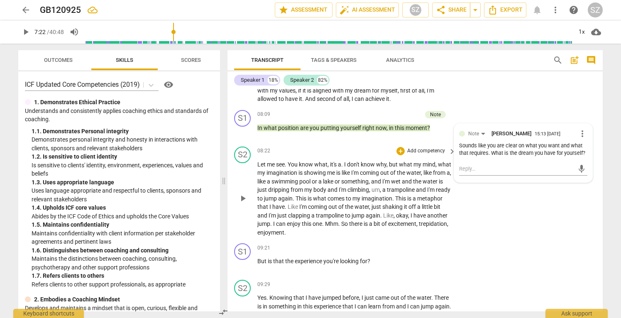
scroll to position [1149, 0]
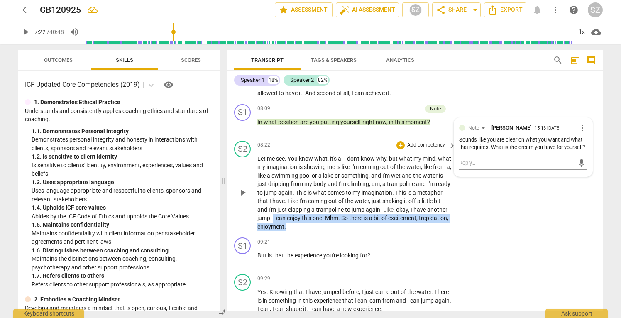
drag, startPoint x: 295, startPoint y: 208, endPoint x: 337, endPoint y: 216, distance: 42.3
click at [337, 216] on p "Let me see . You know what , it's a . I don't know why , but what my mind , wha…" at bounding box center [355, 193] width 194 height 77
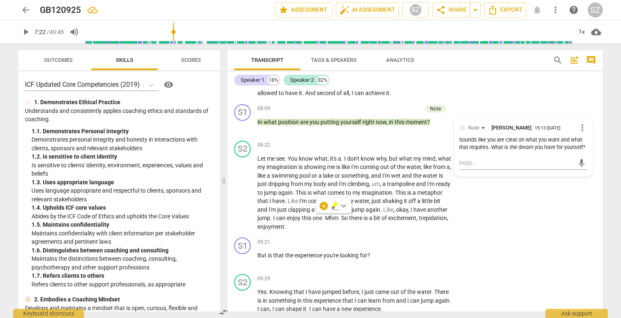
click at [328, 206] on div "+ keyboard_arrow_down" at bounding box center [334, 206] width 35 height 15
click at [335, 203] on icon "button" at bounding box center [335, 205] width 5 height 6
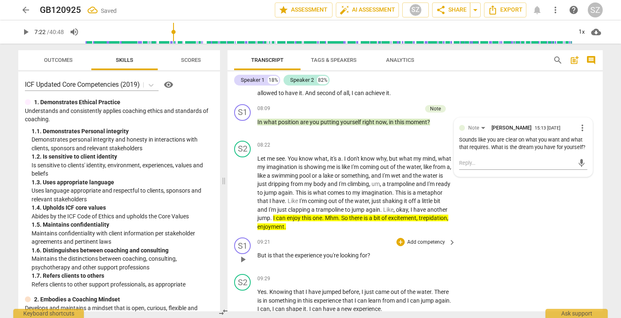
click at [245, 255] on span "play_arrow" at bounding box center [243, 260] width 10 height 10
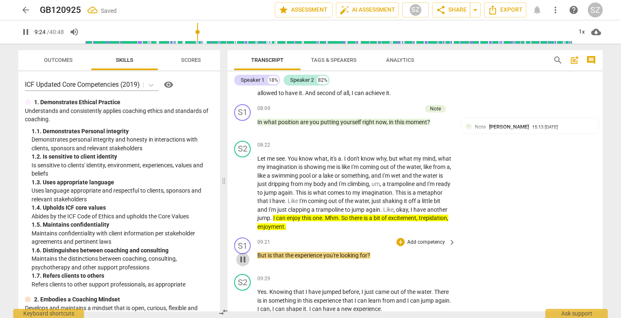
click at [245, 255] on span "pause" at bounding box center [243, 260] width 10 height 10
click at [400, 238] on div "+" at bounding box center [401, 242] width 8 height 8
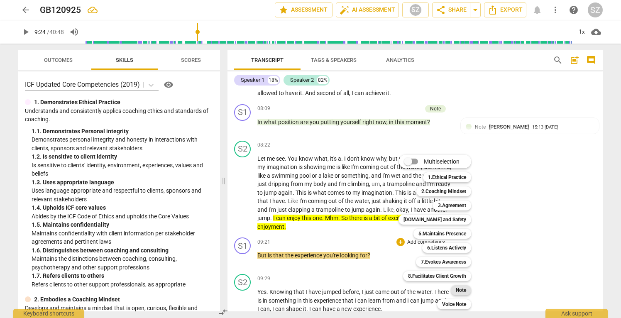
click at [464, 292] on b "Note" at bounding box center [461, 290] width 10 height 10
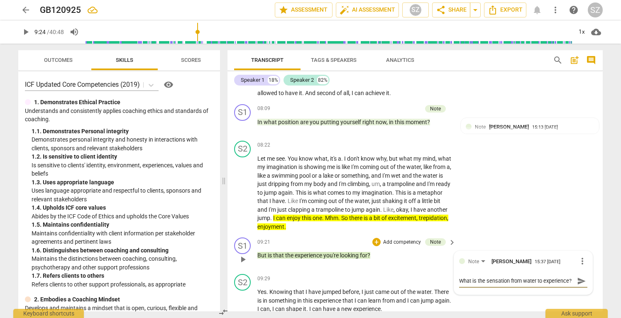
click at [543, 277] on textarea "What is the sensation from water to experience?" at bounding box center [516, 281] width 115 height 8
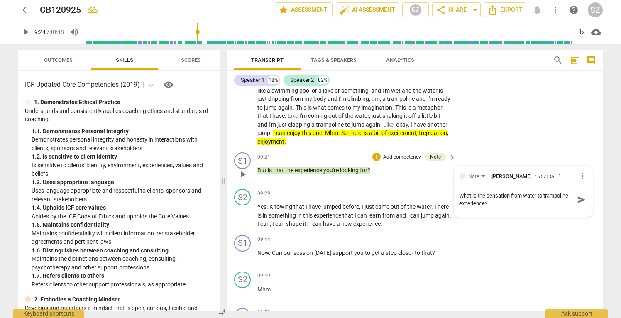
scroll to position [1236, 0]
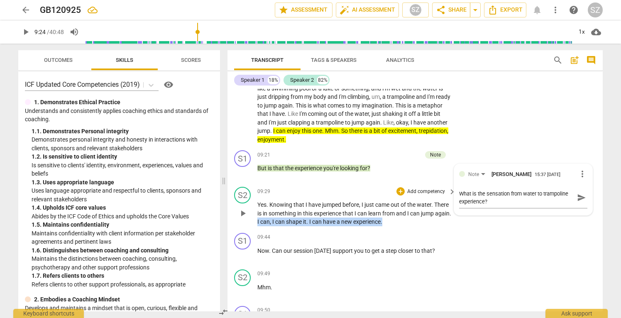
drag, startPoint x: 288, startPoint y: 212, endPoint x: 416, endPoint y: 217, distance: 127.6
click at [417, 217] on div "S2 play_arrow pause 09:29 + Add competency keyboard_arrow_right Yes . Knowing t…" at bounding box center [416, 207] width 376 height 46
click at [432, 203] on icon "button" at bounding box center [432, 202] width 3 height 3
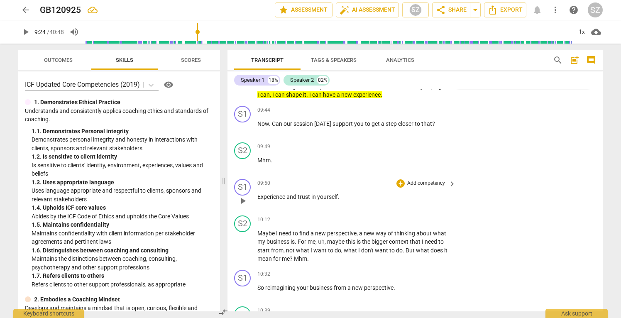
scroll to position [1371, 0]
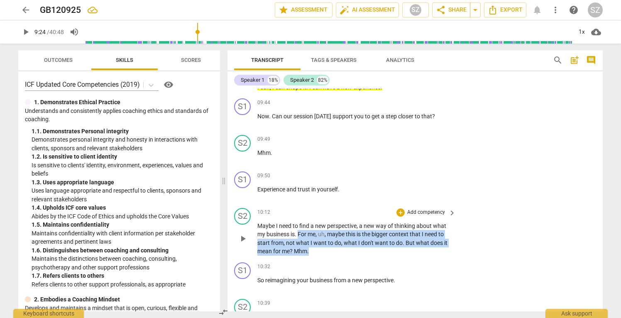
drag, startPoint x: 299, startPoint y: 224, endPoint x: 317, endPoint y: 237, distance: 21.8
click at [317, 237] on p "Maybe I need to find a new perspective , a new way of thinking about what my bu…" at bounding box center [355, 239] width 194 height 34
click at [327, 228] on icon "button" at bounding box center [328, 229] width 8 height 10
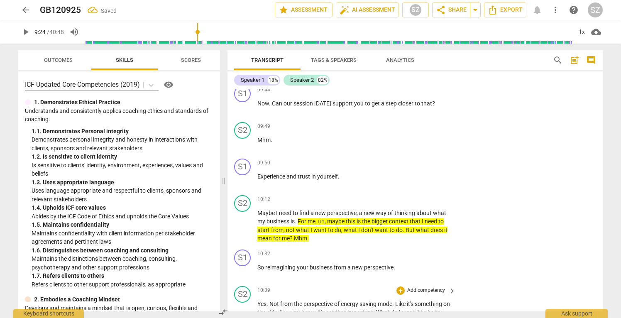
scroll to position [1385, 0]
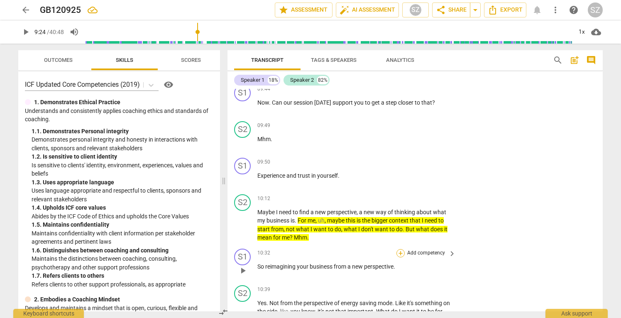
click at [402, 249] on div "+" at bounding box center [401, 253] width 8 height 8
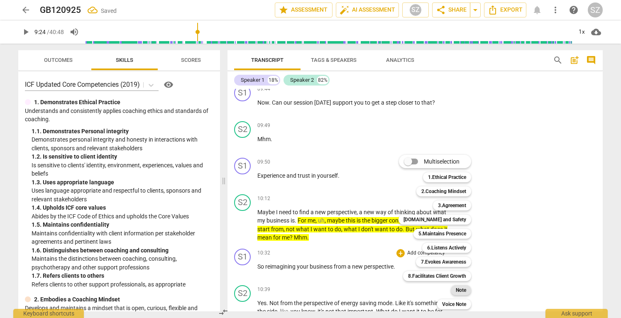
click at [466, 289] on b "Note" at bounding box center [461, 290] width 10 height 10
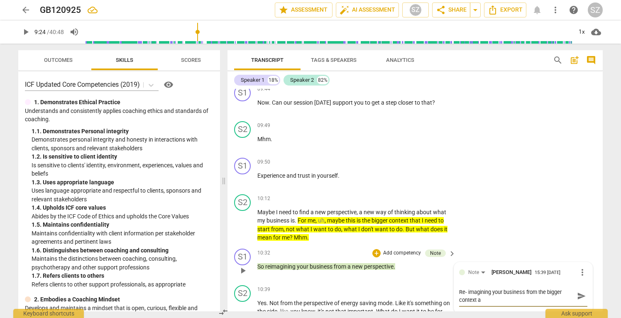
scroll to position [0, 0]
click at [578, 292] on span "send" at bounding box center [581, 296] width 9 height 9
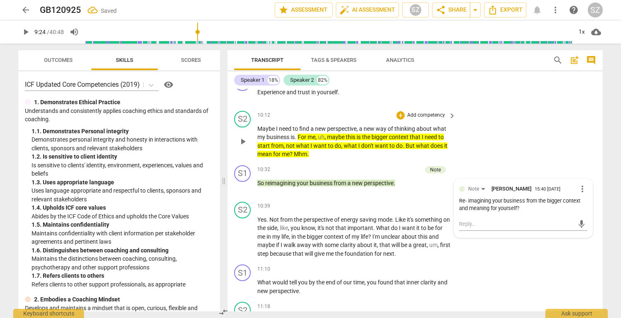
scroll to position [1473, 0]
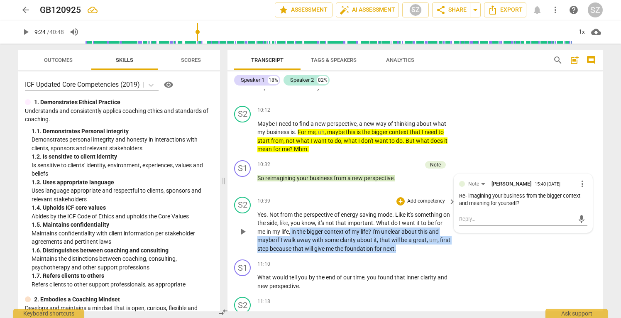
drag, startPoint x: 301, startPoint y: 218, endPoint x: 422, endPoint y: 240, distance: 123.1
click at [422, 240] on p "Yes . Not from the perspective of energy saving mode . Like it's something on t…" at bounding box center [355, 232] width 194 height 43
click at [436, 226] on icon "button" at bounding box center [439, 226] width 8 height 10
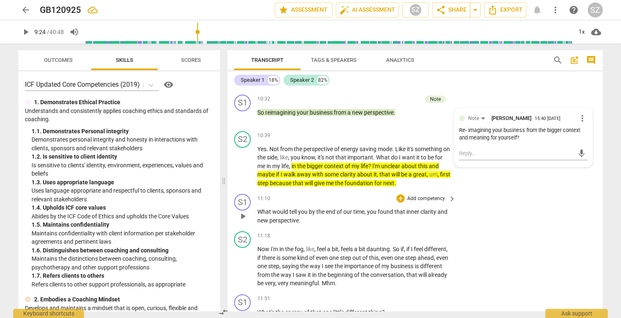
scroll to position [1539, 0]
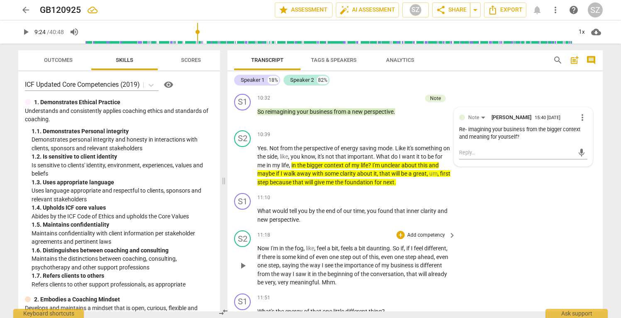
click at [245, 261] on span "play_arrow" at bounding box center [243, 266] width 10 height 10
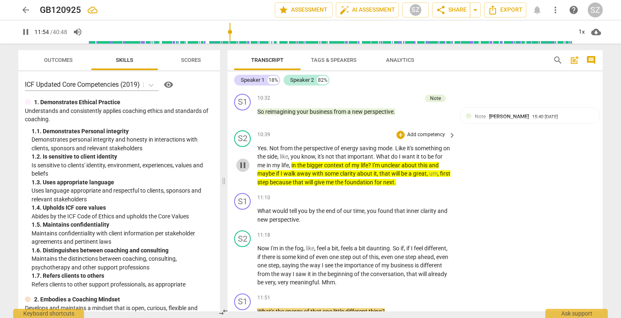
click at [239, 160] on span "pause" at bounding box center [243, 165] width 10 height 10
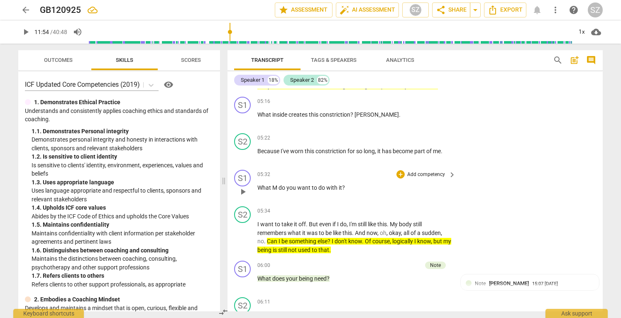
scroll to position [677, 0]
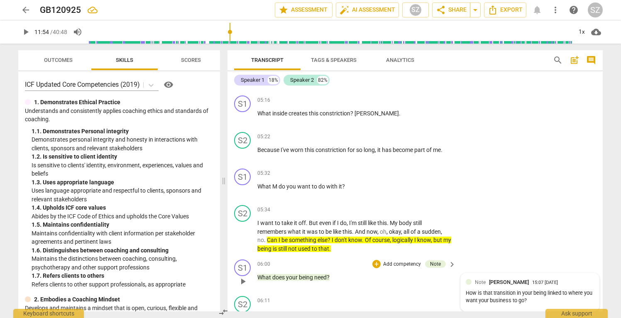
click at [547, 294] on div "How is that transition in your being linked to where you want your business to …" at bounding box center [530, 298] width 128 height 16
click at [544, 296] on div "How is that transition in your being linked to where you want your business to …" at bounding box center [523, 300] width 128 height 16
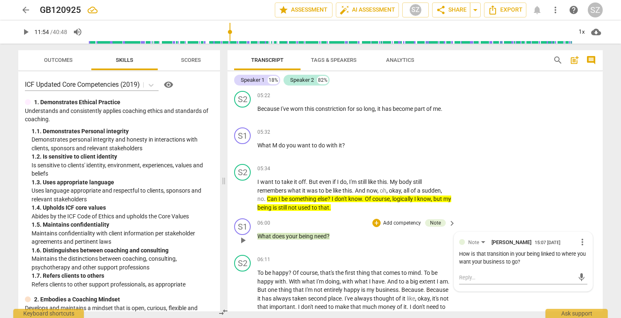
scroll to position [719, 0]
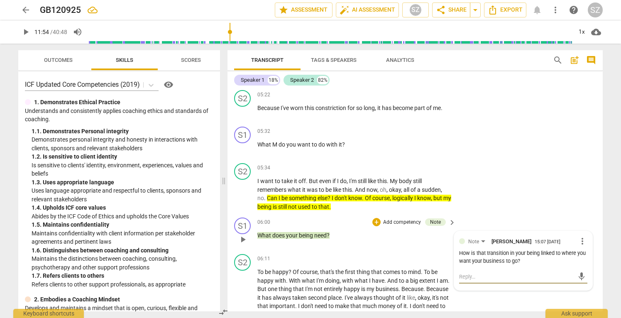
click at [498, 273] on textarea at bounding box center [516, 277] width 115 height 8
click at [538, 273] on textarea "What do you need from yourself to step into the first priority postion?" at bounding box center [516, 281] width 115 height 16
drag, startPoint x: 540, startPoint y: 272, endPoint x: 570, endPoint y: 282, distance: 32.4
click at [570, 282] on textarea "What do you need from yourself to step into the first priority postion?" at bounding box center [516, 281] width 115 height 16
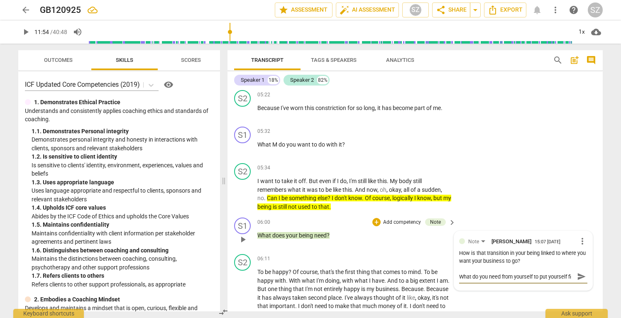
scroll to position [7, 0]
click at [577, 272] on span "send" at bounding box center [581, 276] width 9 height 9
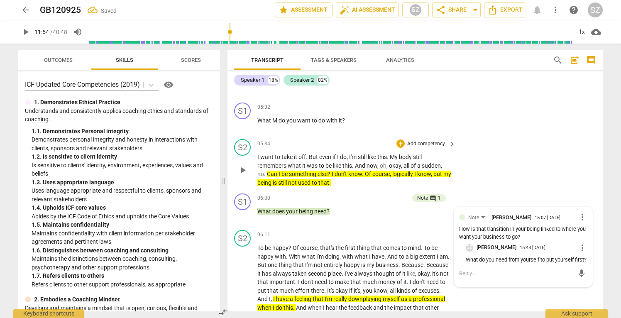
scroll to position [744, 0]
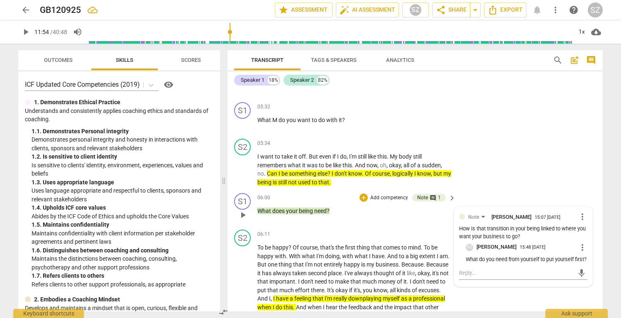
click at [520, 256] on p "What do you need from yourself to put yourself first?" at bounding box center [527, 260] width 122 height 8
click at [581, 243] on span "more_vert" at bounding box center [583, 248] width 10 height 10
click at [584, 242] on li "Edit" at bounding box center [589, 243] width 29 height 16
drag, startPoint x: 520, startPoint y: 258, endPoint x: 540, endPoint y: 258, distance: 19.5
click at [540, 258] on textarea "What do you need from yourself to put yourself first?" at bounding box center [527, 266] width 122 height 16
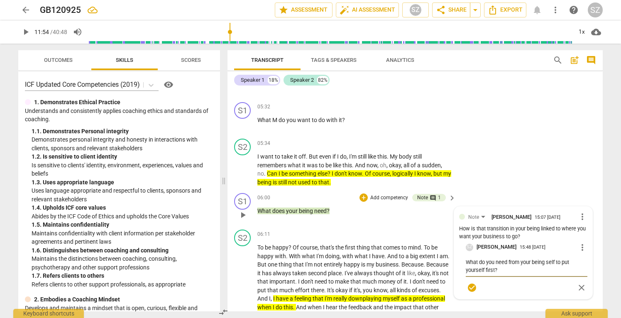
click at [471, 283] on span "check_circle" at bounding box center [472, 288] width 10 height 10
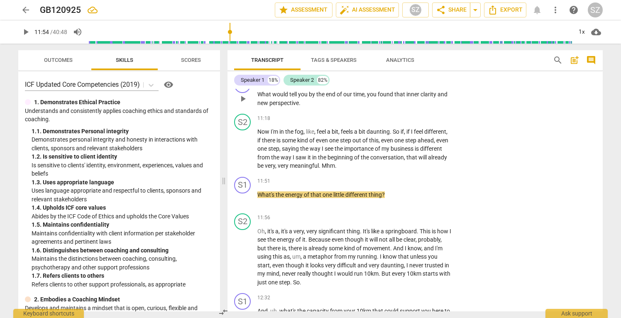
scroll to position [1665, 0]
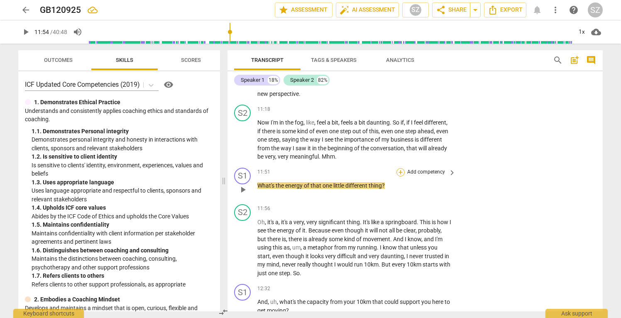
click at [400, 168] on div "+" at bounding box center [401, 172] width 8 height 8
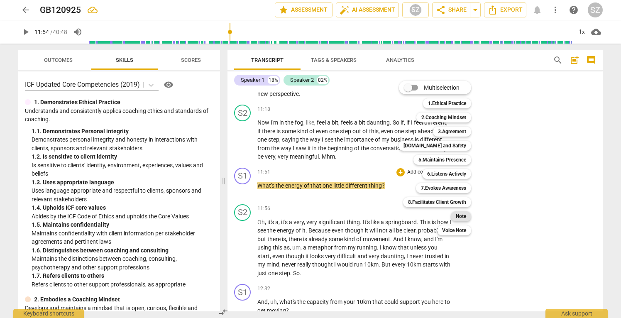
click at [462, 216] on b "Note" at bounding box center [461, 216] width 10 height 10
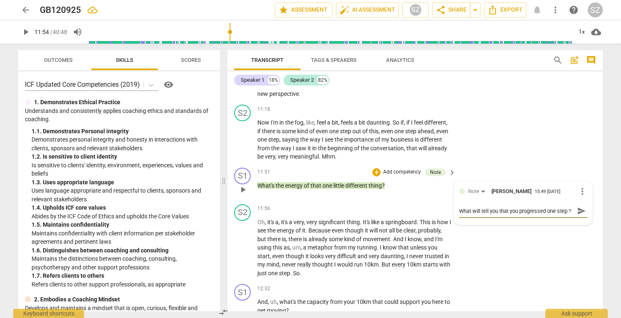
click at [577, 206] on span "send" at bounding box center [581, 210] width 9 height 9
